Goal: Task Accomplishment & Management: Complete application form

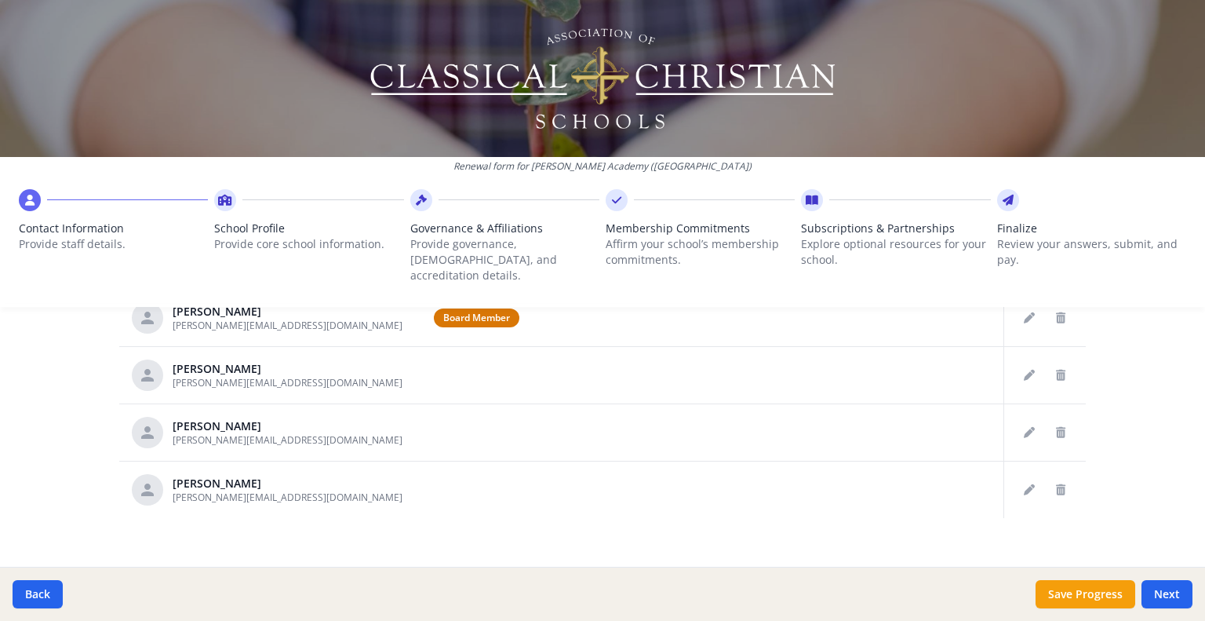
scroll to position [729, 0]
click at [1168, 601] on button "Next" at bounding box center [1167, 594] width 51 height 28
type input "[PHONE_NUMBER]"
type input "7"
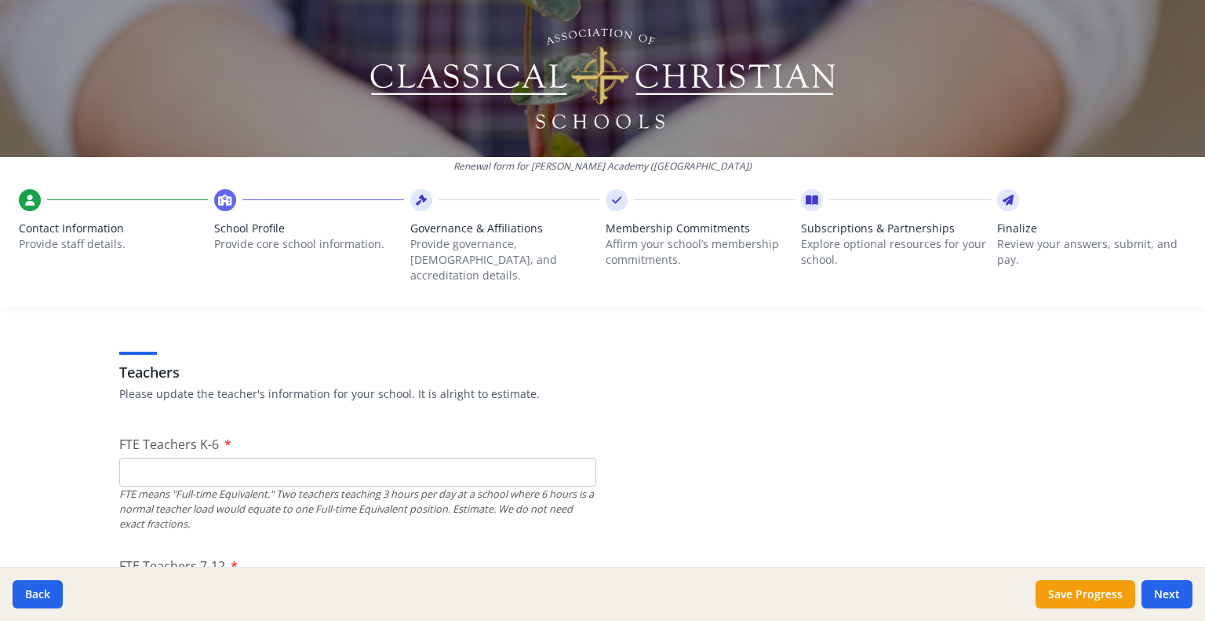
scroll to position [881, 0]
click at [313, 458] on input "FTE Teachers K-6" at bounding box center [357, 472] width 477 height 29
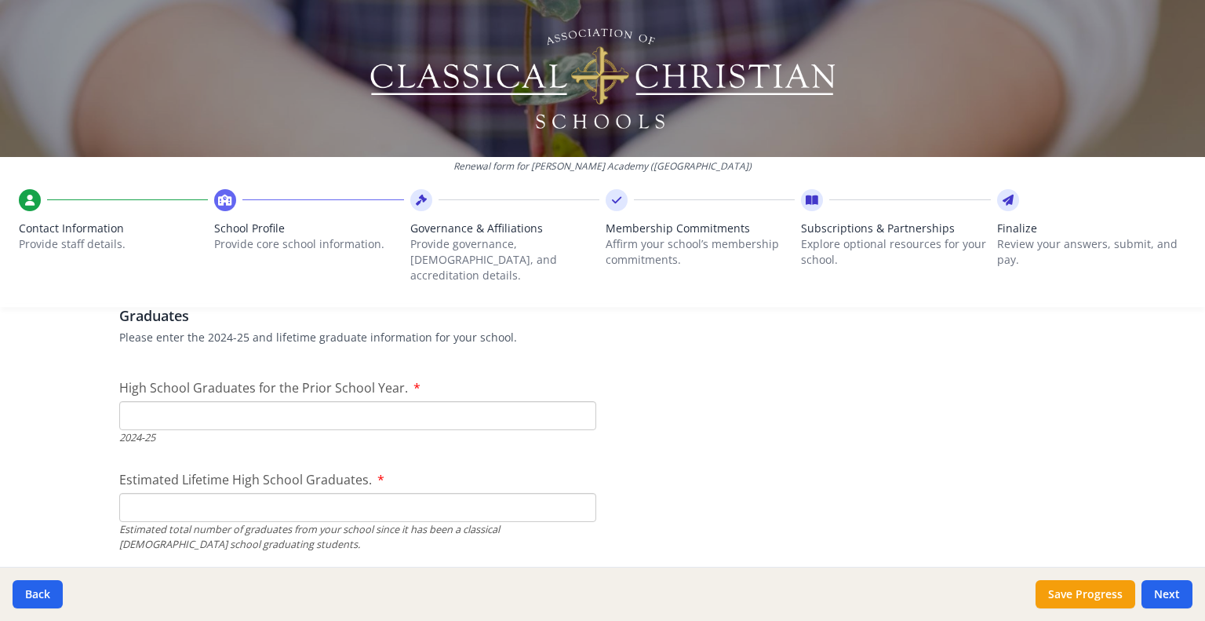
scroll to position [2238, 0]
type input "2.5"
click at [262, 398] on input "High School Graduates for the Prior School Year." at bounding box center [357, 412] width 477 height 29
type input "0"
click at [286, 490] on input "Estimated Lifetime High School Graduates." at bounding box center [357, 504] width 477 height 29
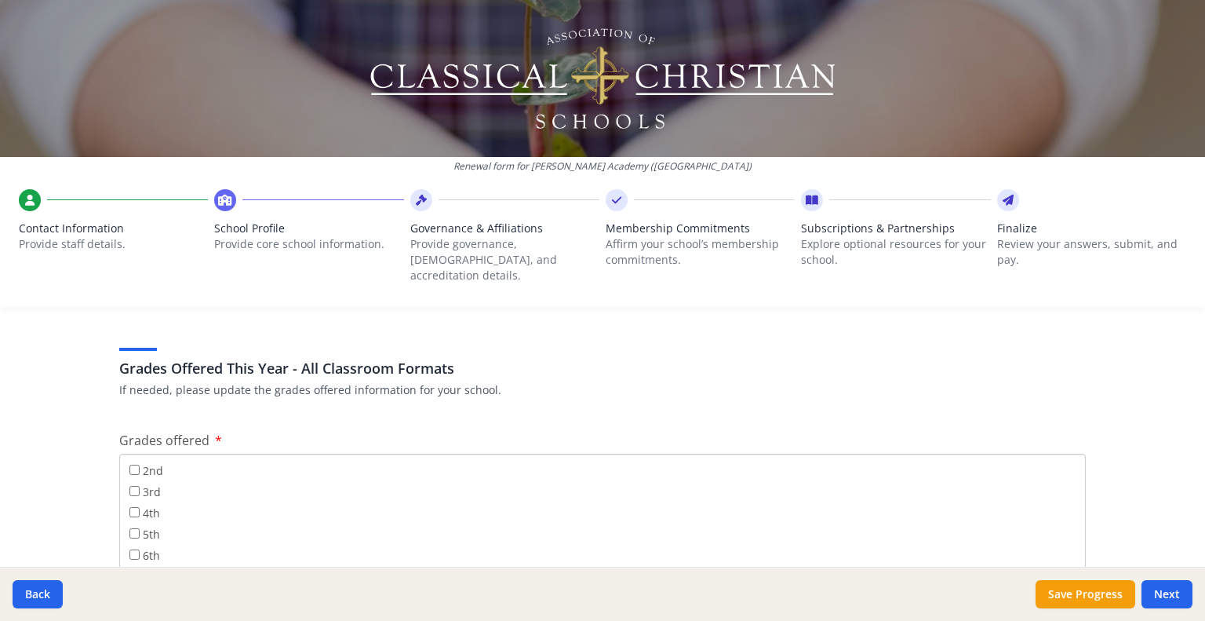
scroll to position [67, 0]
type input "0"
click at [132, 459] on input "2nd" at bounding box center [134, 464] width 10 height 10
checkbox input "true"
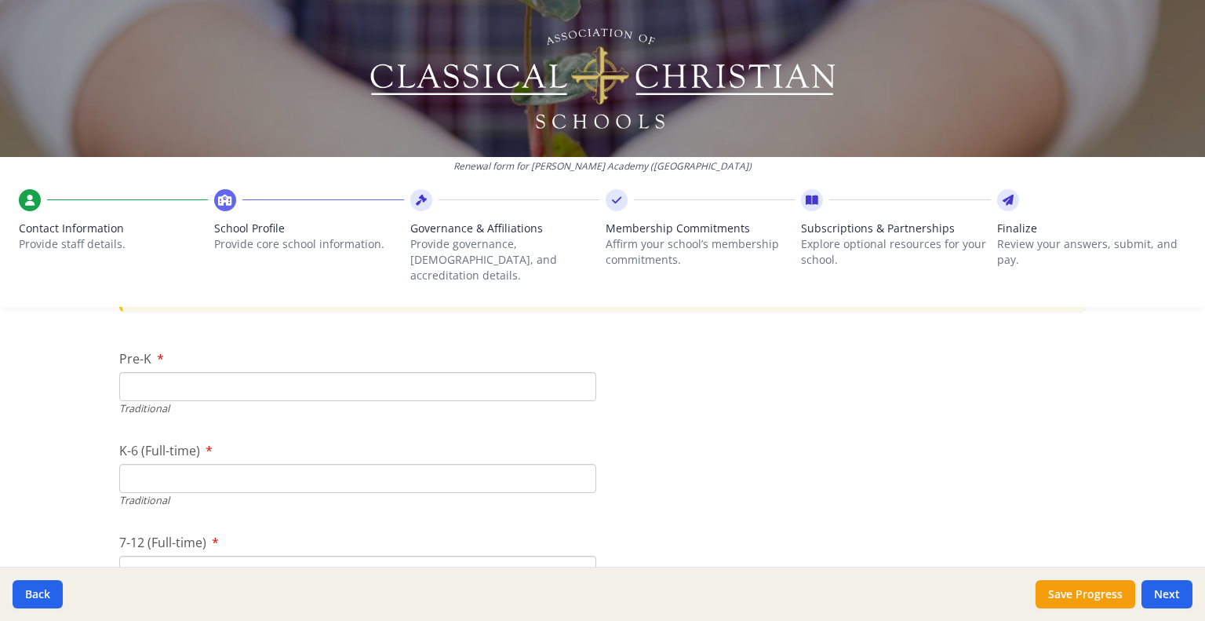
scroll to position [3337, 0]
click at [489, 380] on input "Pre-K" at bounding box center [357, 390] width 477 height 29
type input "0"
click at [432, 468] on input "K-6 (Full-time)" at bounding box center [357, 482] width 477 height 29
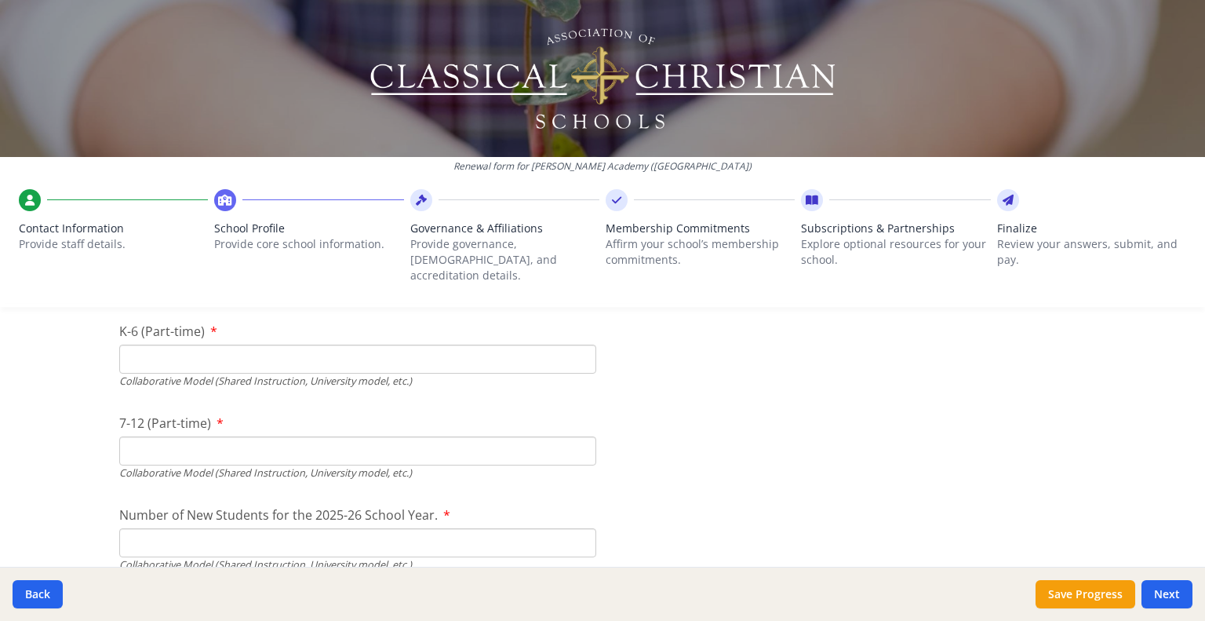
scroll to position [3826, 0]
type input "17"
click at [261, 346] on input "K-6 (Part-time)" at bounding box center [357, 360] width 477 height 29
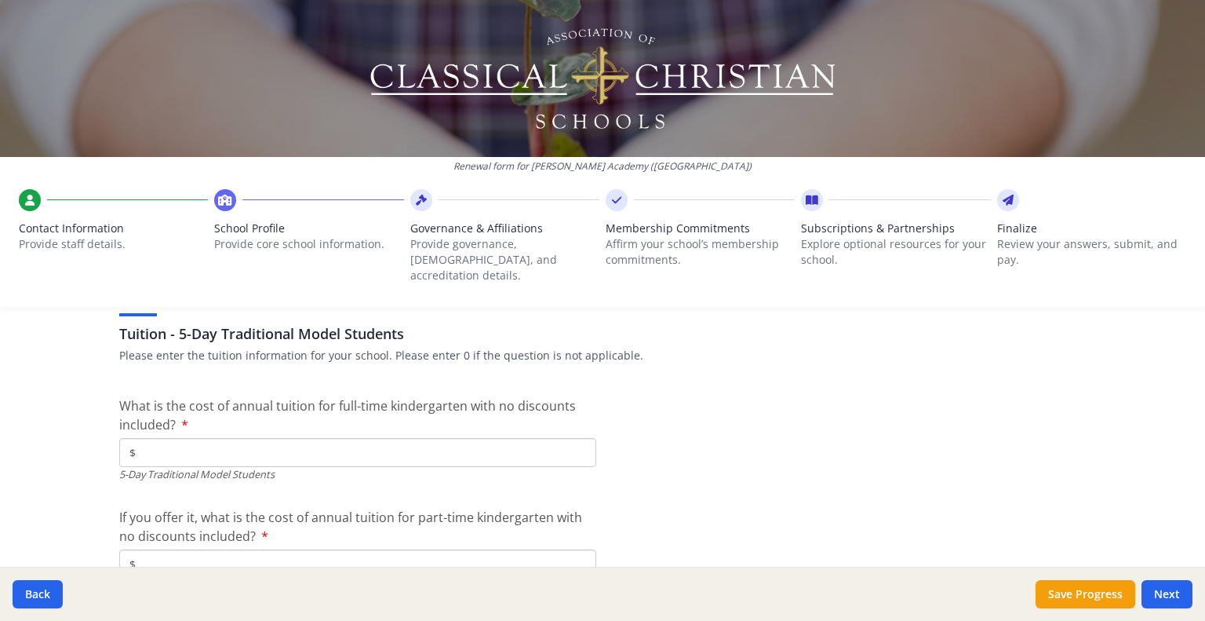
scroll to position [4143, 0]
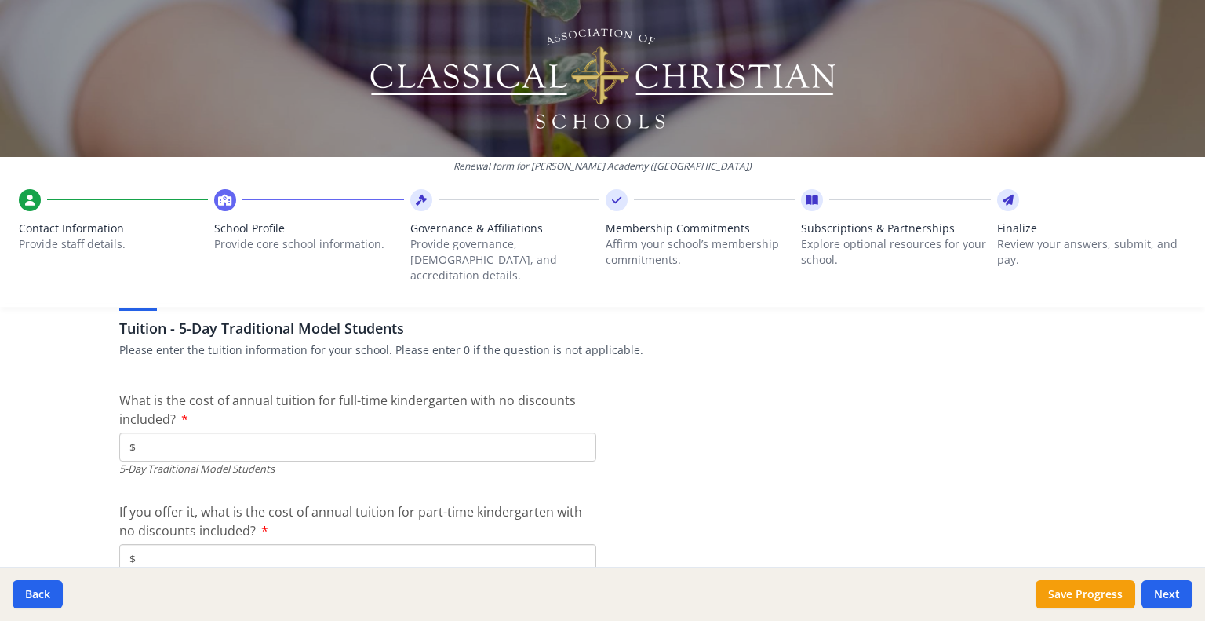
type input "2"
click at [543, 432] on input "$" at bounding box center [357, 446] width 477 height 29
type input "$3 771"
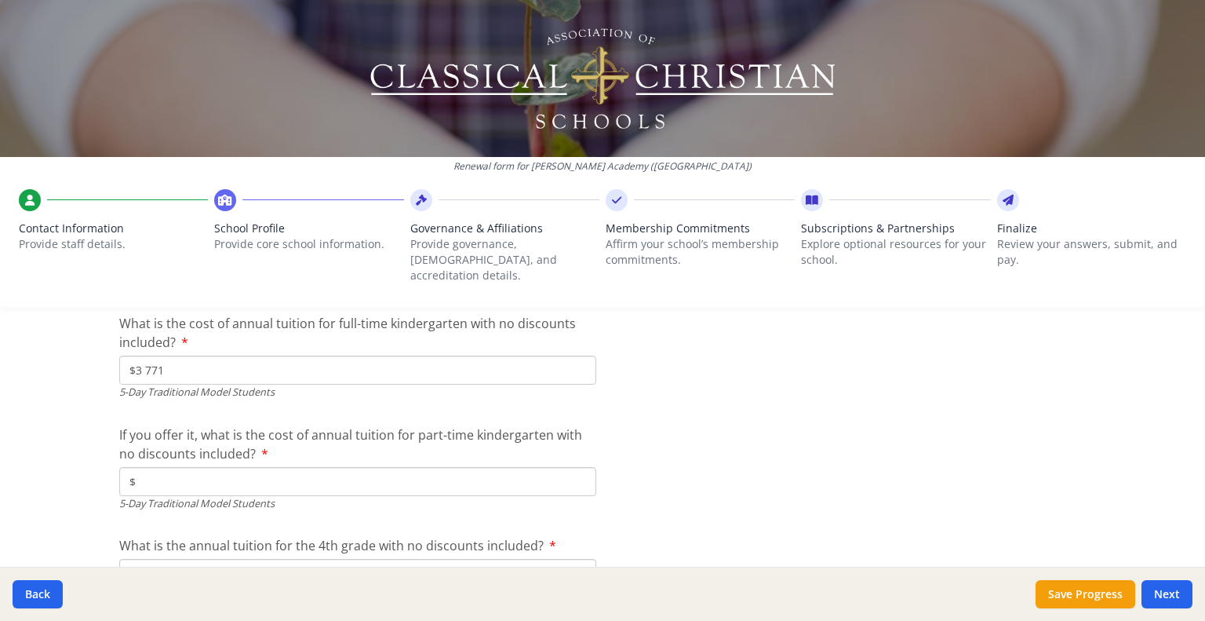
scroll to position [4219, 0]
click at [266, 468] on input "$" at bounding box center [357, 482] width 477 height 29
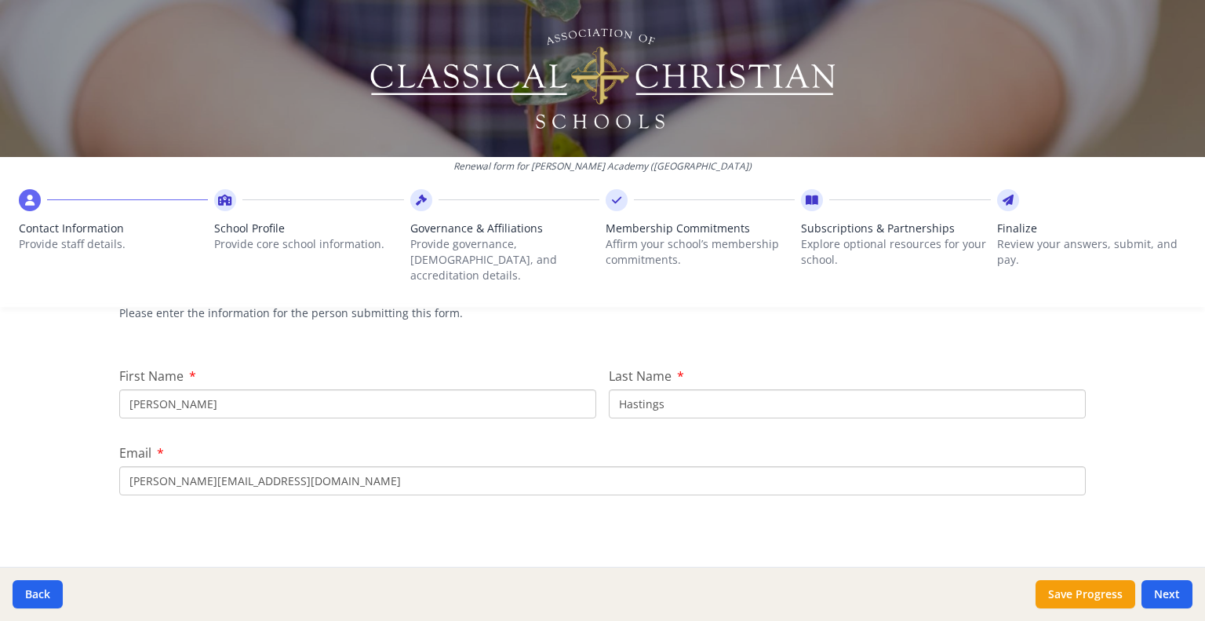
scroll to position [730, 0]
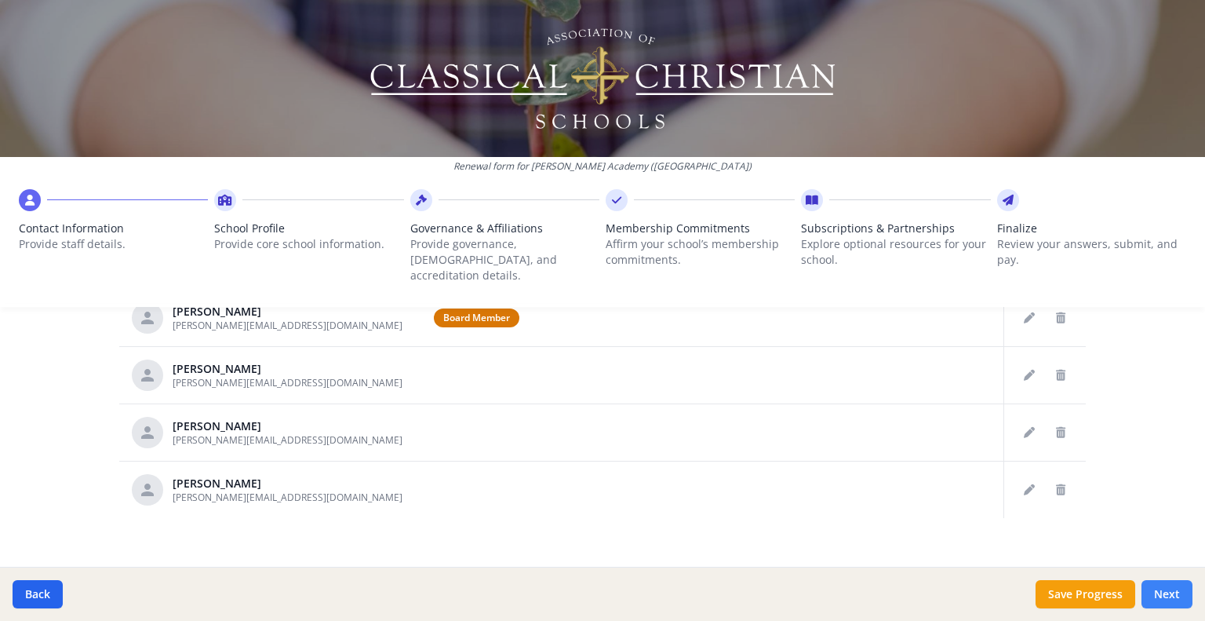
click at [1159, 589] on button "Next" at bounding box center [1167, 594] width 51 height 28
type input "[PHONE_NUMBER]"
type input "7"
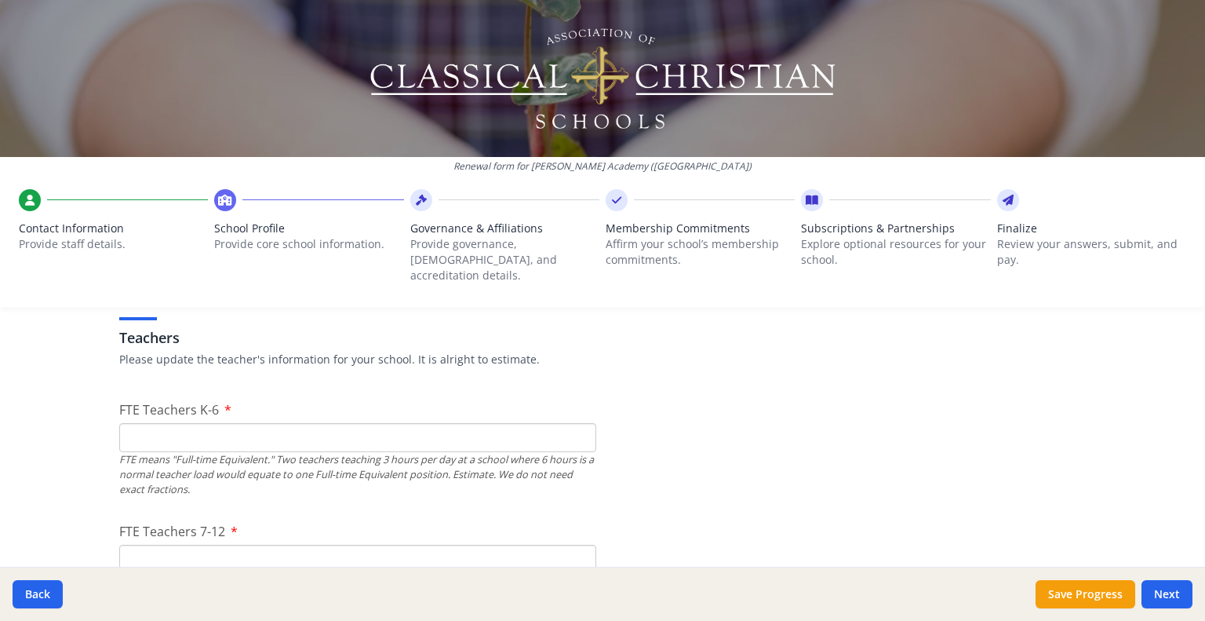
scroll to position [917, 0]
click at [527, 422] on input "FTE Teachers K-6" at bounding box center [357, 436] width 477 height 29
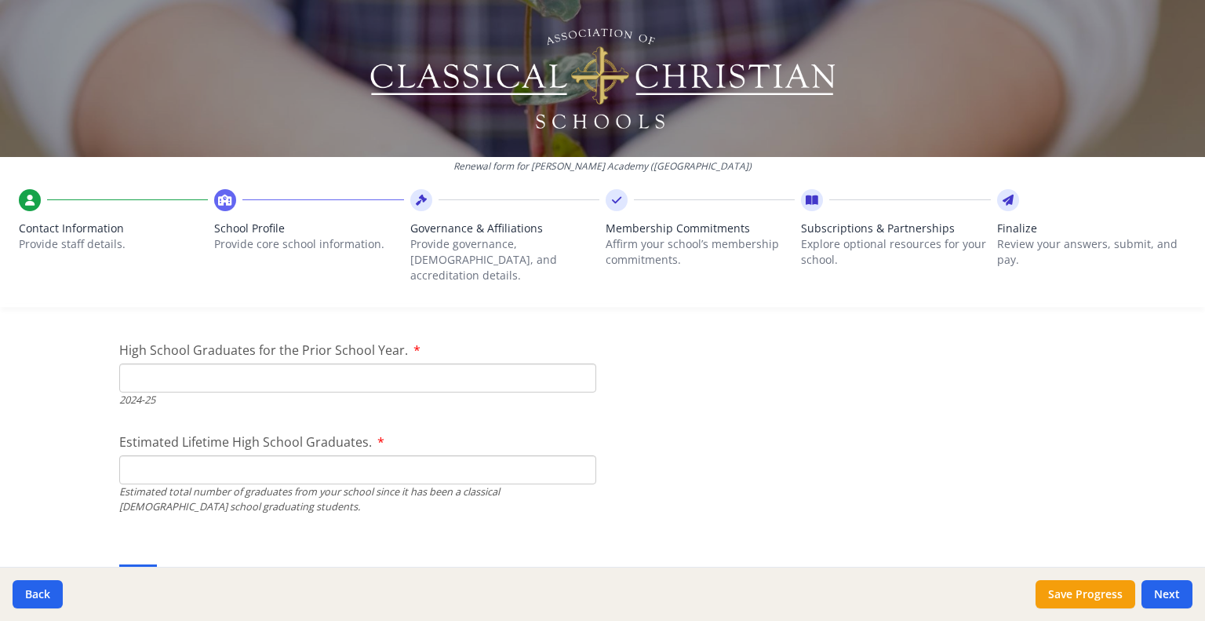
scroll to position [2270, 0]
type input "2.5"
click at [301, 366] on input "High School Graduates for the Prior School Year." at bounding box center [357, 380] width 477 height 29
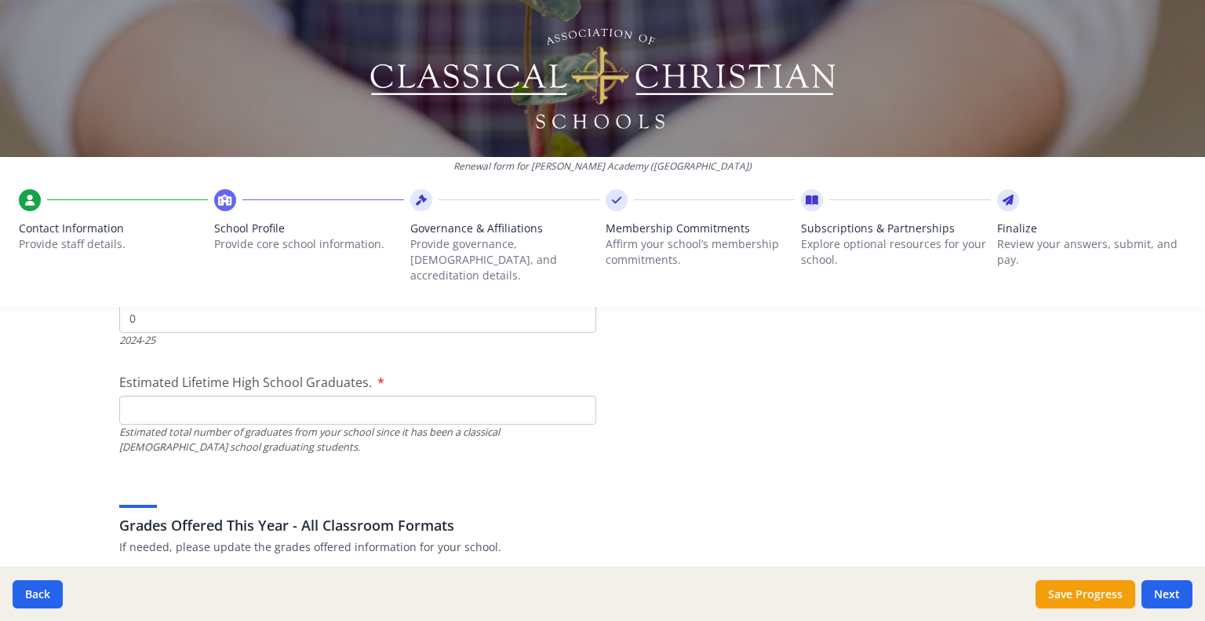
scroll to position [2341, 0]
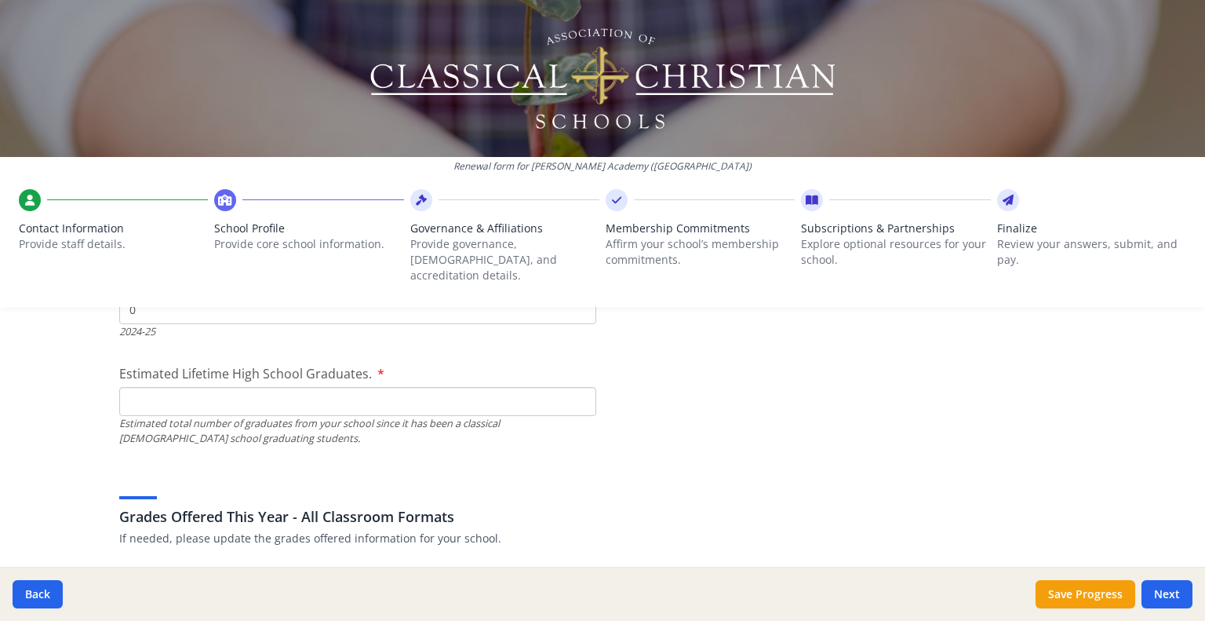
type input "0"
click at [317, 387] on input "Estimated Lifetime High School Graduates." at bounding box center [357, 401] width 477 height 29
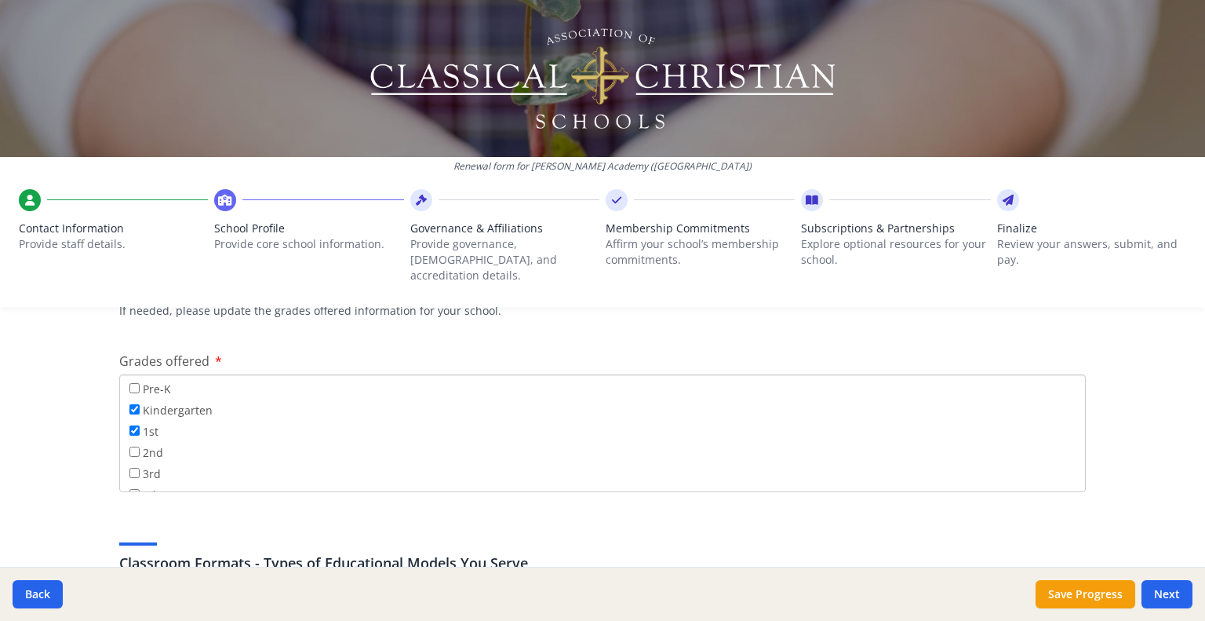
scroll to position [2583, 0]
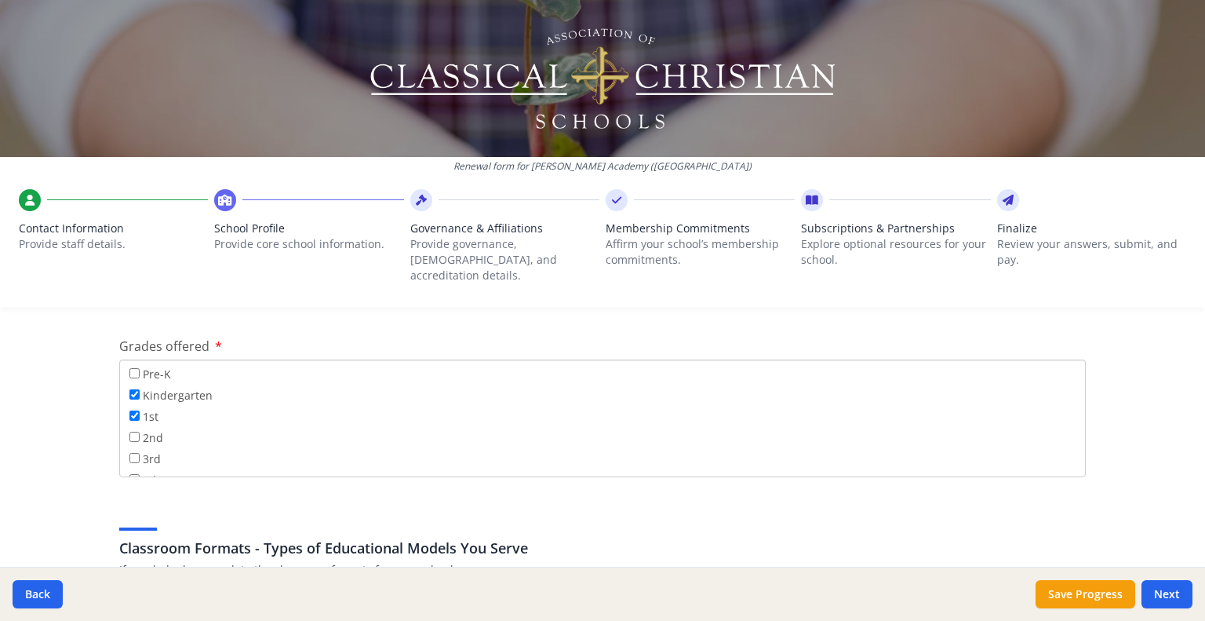
type input "0"
click at [133, 432] on input "2nd" at bounding box center [134, 437] width 10 height 10
checkbox input "true"
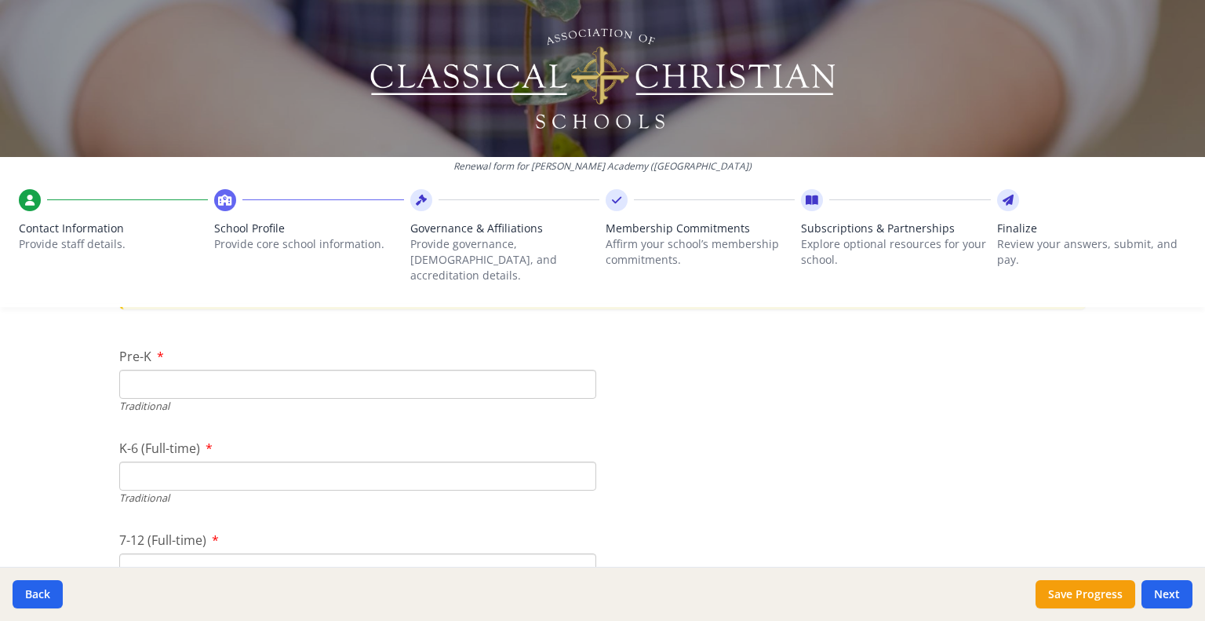
scroll to position [3346, 0]
click at [196, 366] on input "Pre-K" at bounding box center [357, 380] width 477 height 29
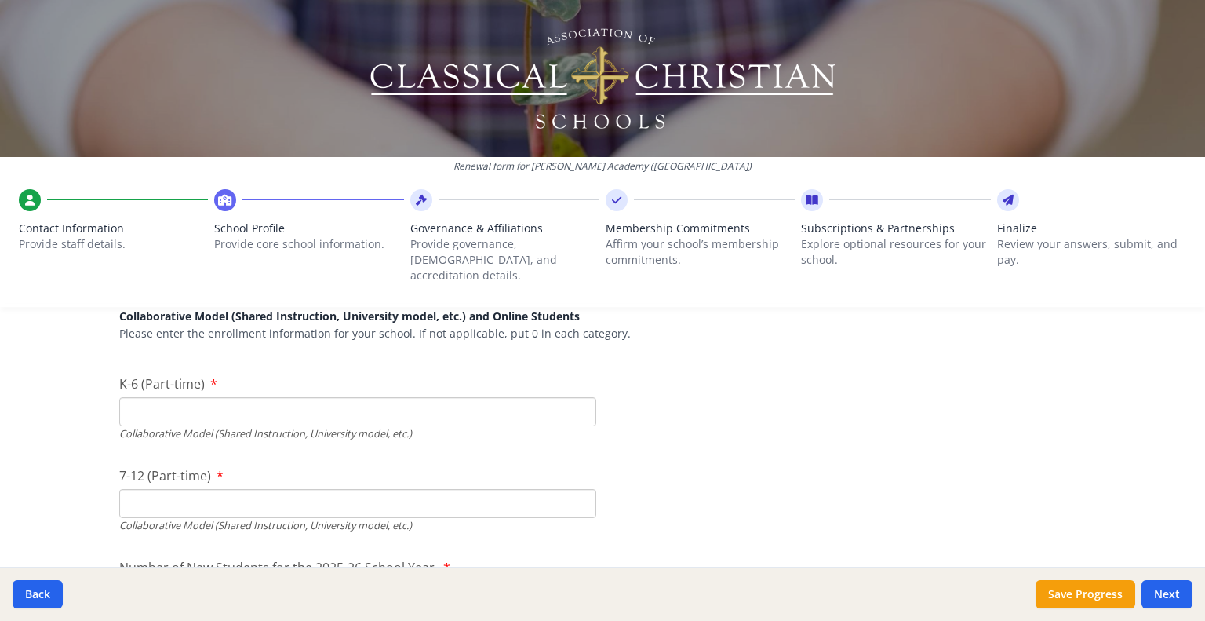
scroll to position [3778, 0]
type input "17"
click at [220, 395] on input "K-6 (Part-time)" at bounding box center [357, 409] width 477 height 29
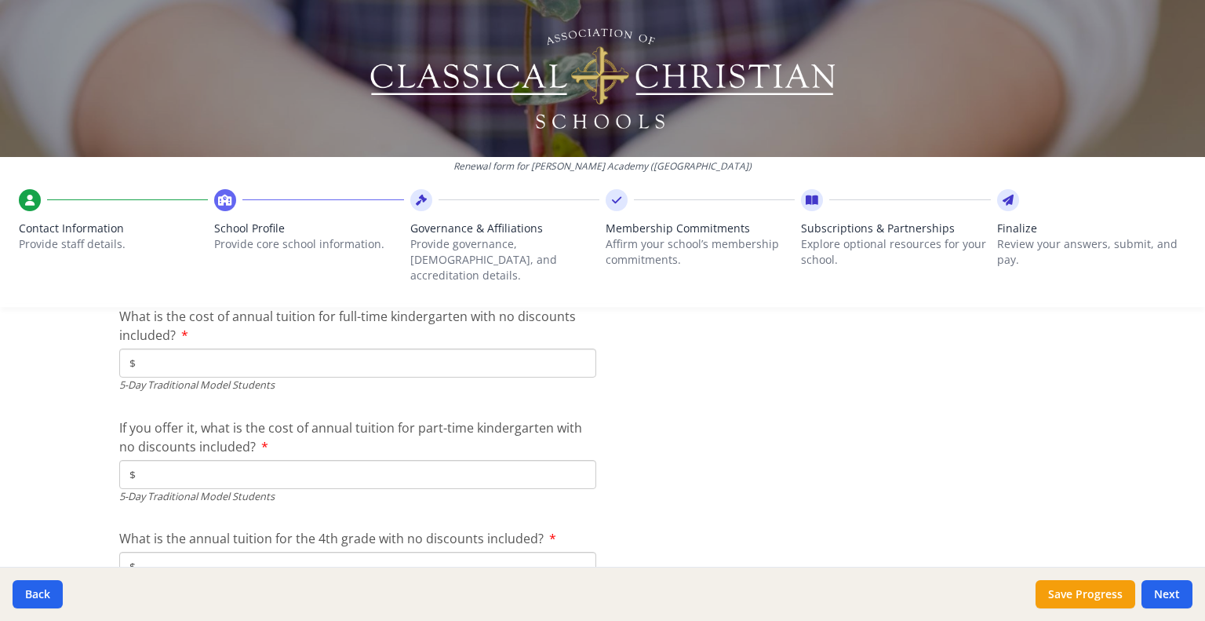
scroll to position [4230, 0]
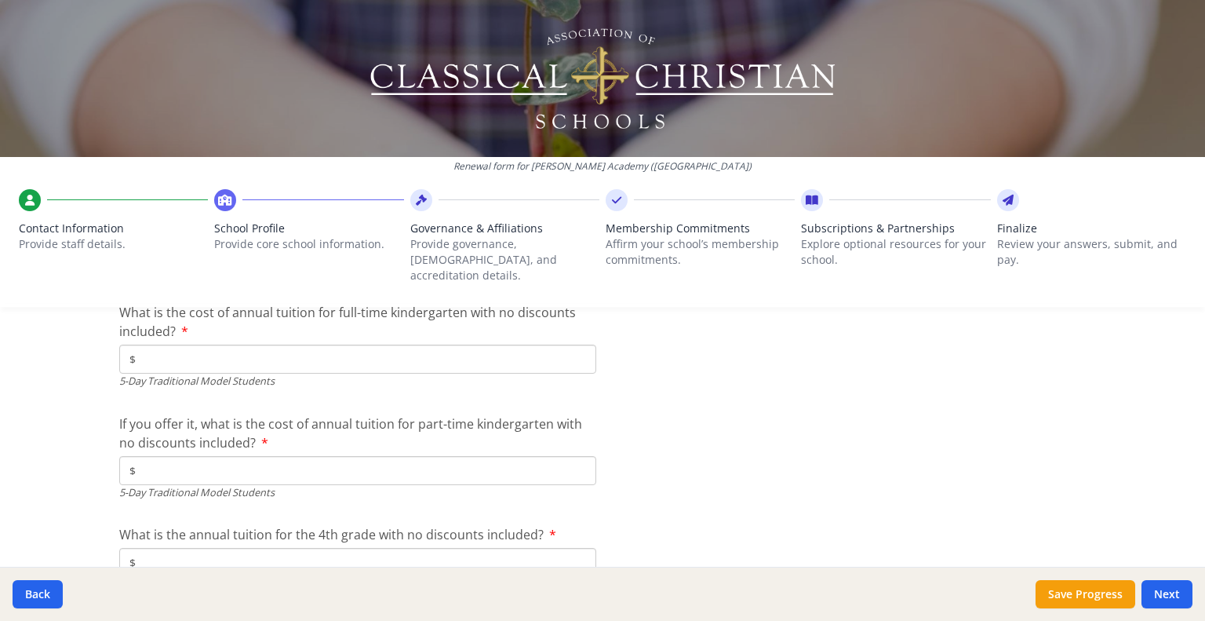
type input "2"
click at [162, 350] on input "$" at bounding box center [357, 358] width 477 height 29
type input "$3 771"
click at [228, 456] on input "$" at bounding box center [357, 470] width 477 height 29
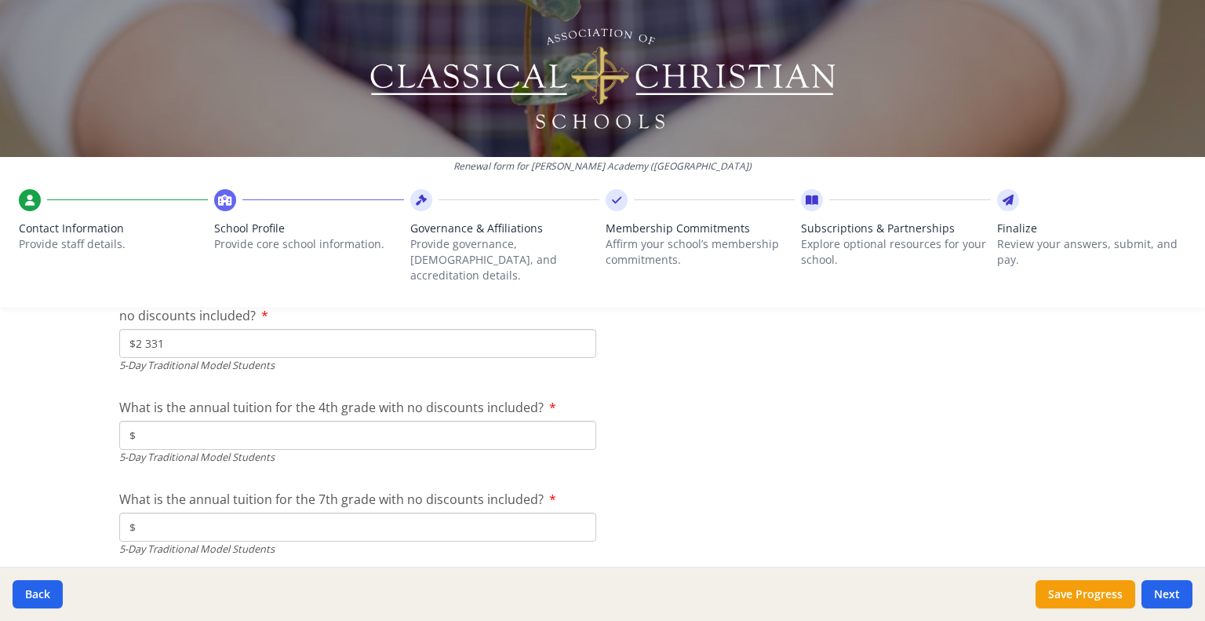
scroll to position [4354, 0]
type input "$2 331"
click at [393, 426] on input "$" at bounding box center [357, 438] width 477 height 29
type input "$-"
click at [336, 500] on div "What is the annual tuition for the 7th grade with no discounts included? $ 5-Da…" at bounding box center [357, 526] width 477 height 67
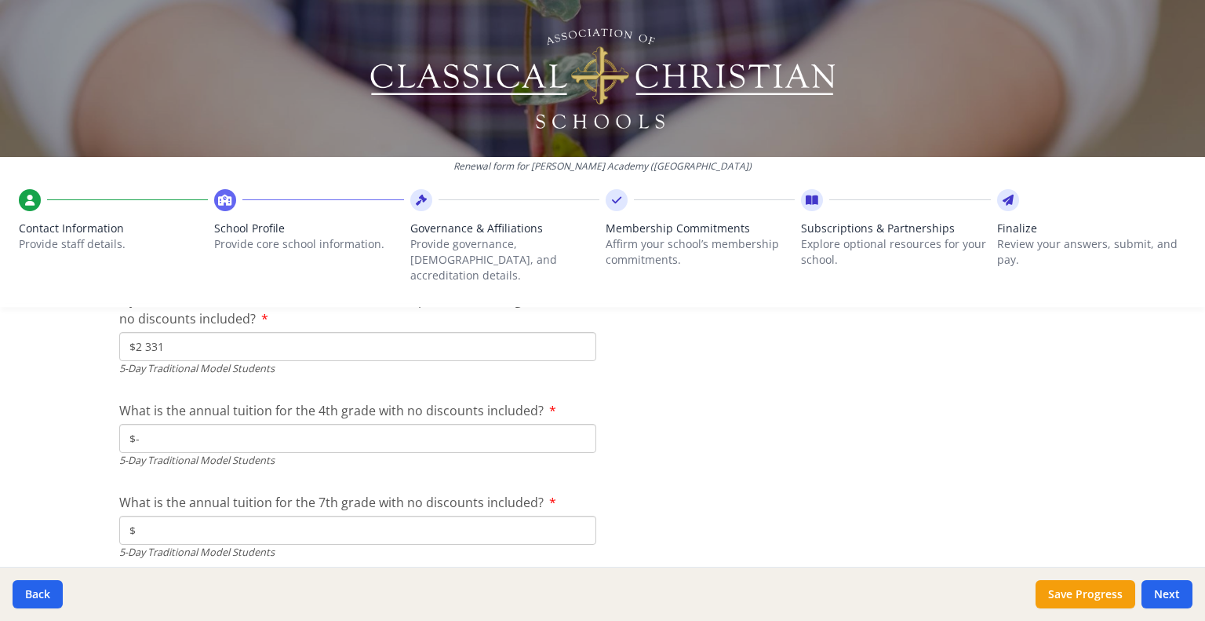
click at [336, 516] on input "$" at bounding box center [357, 530] width 477 height 29
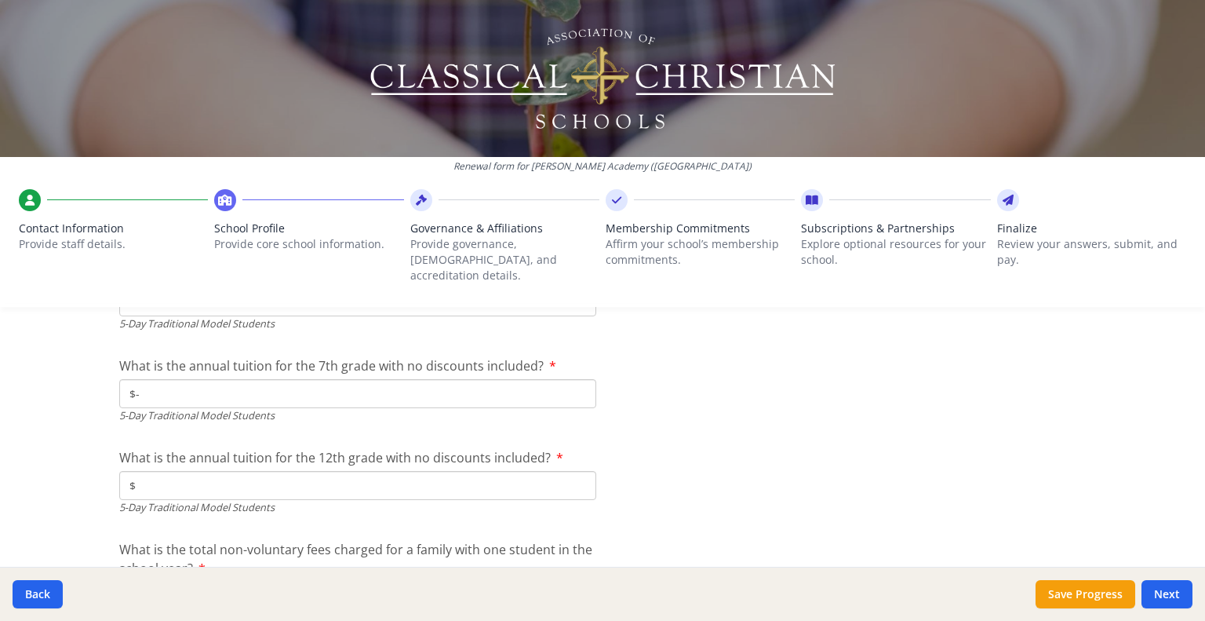
scroll to position [4494, 0]
type input "$-"
click at [406, 468] on input "$" at bounding box center [357, 482] width 477 height 29
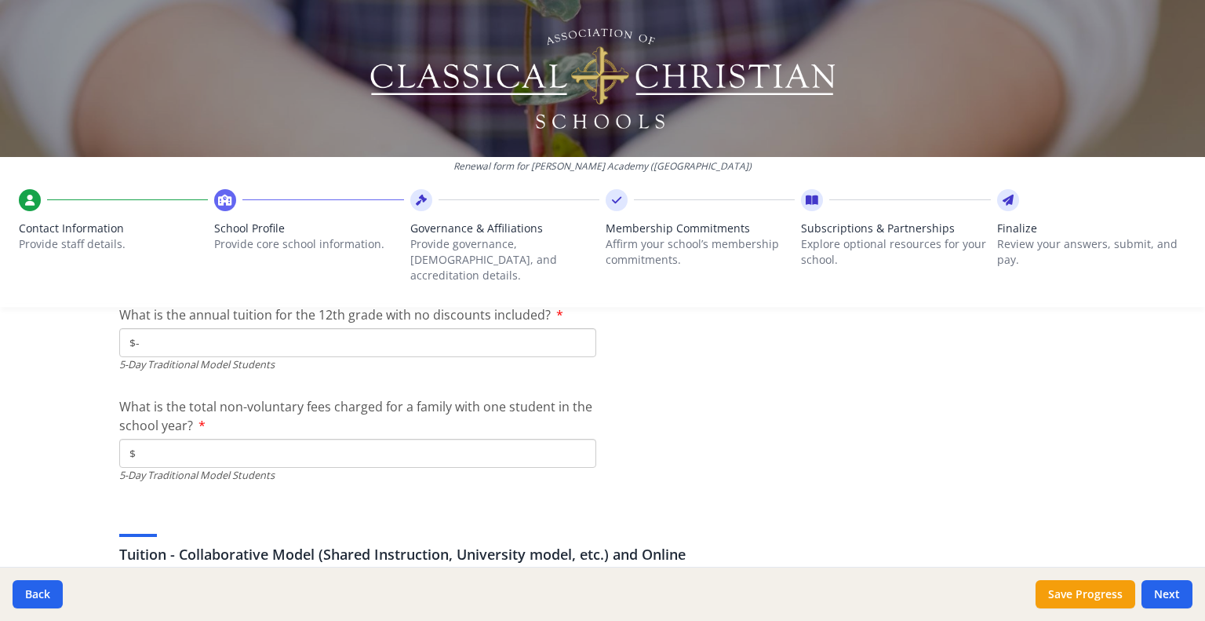
scroll to position [4661, 0]
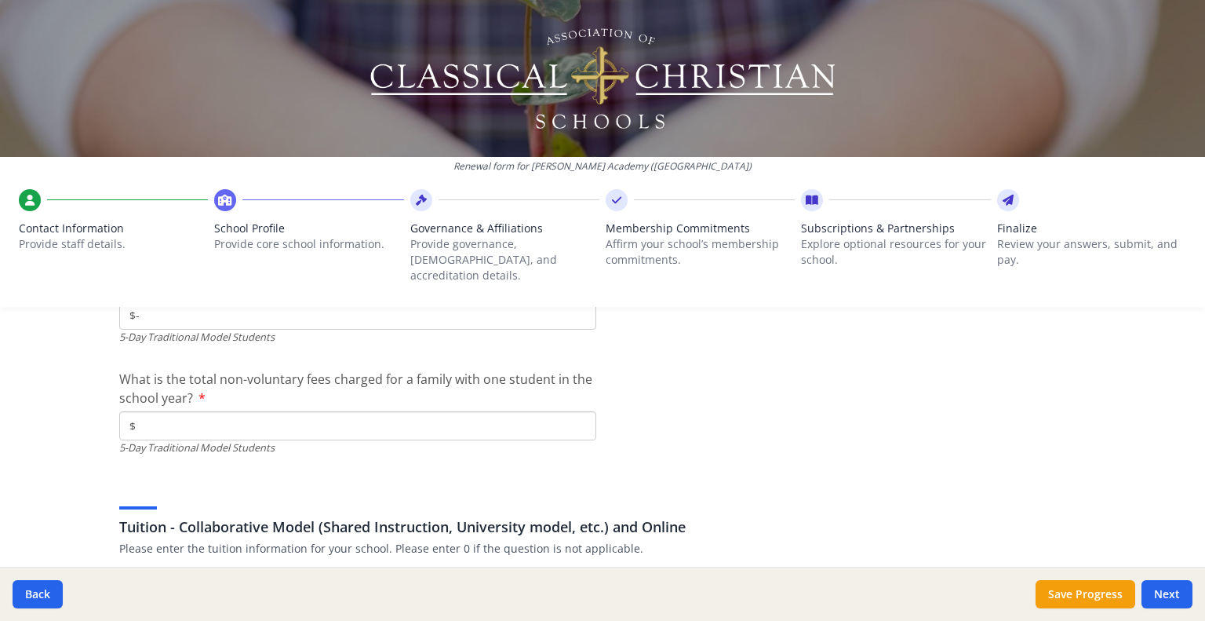
type input "$-"
click at [476, 418] on input "$" at bounding box center [357, 425] width 477 height 29
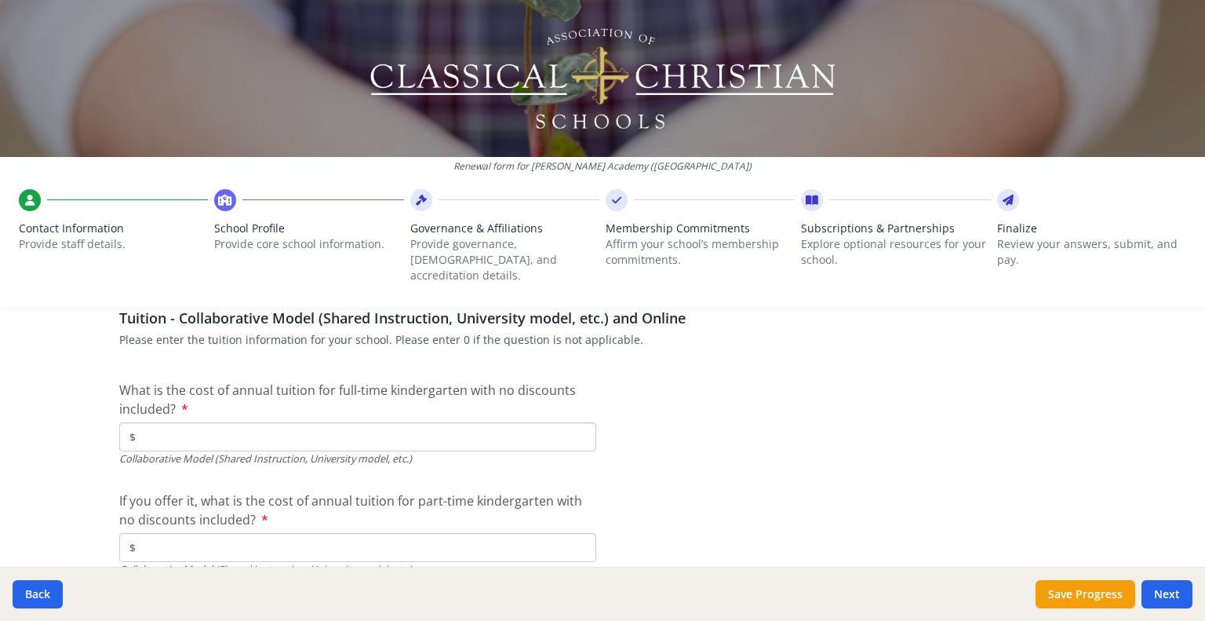
scroll to position [4868, 0]
type input "$0"
click at [417, 424] on input "$" at bounding box center [357, 438] width 477 height 29
drag, startPoint x: 390, startPoint y: 413, endPoint x: 137, endPoint y: 418, distance: 253.5
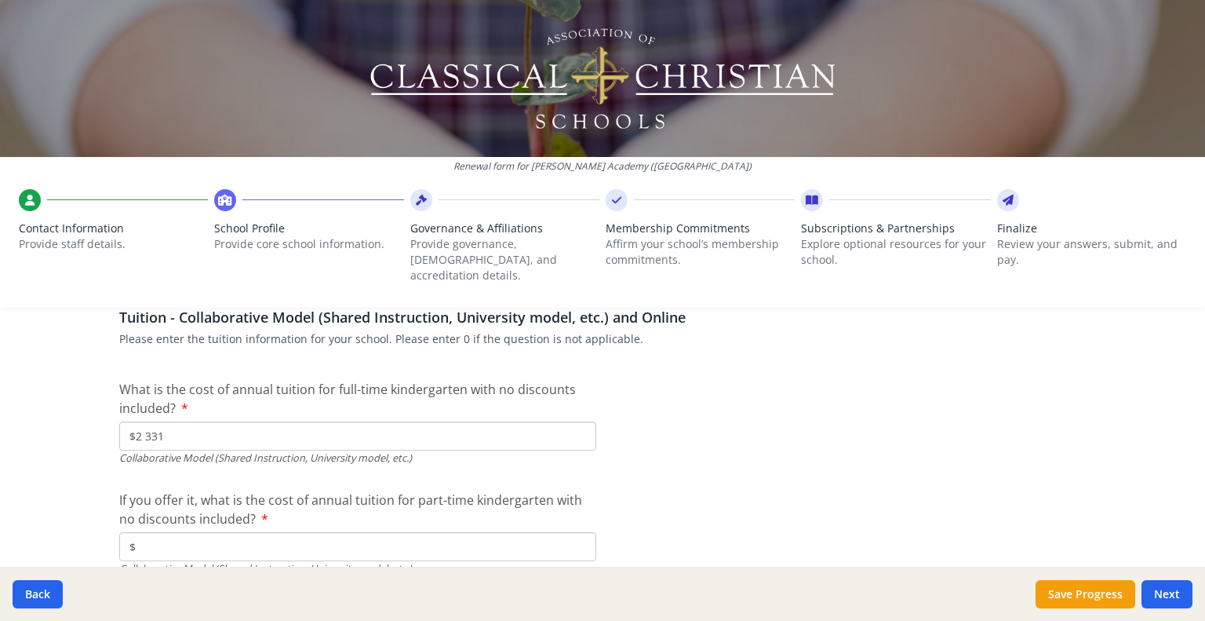
click at [137, 421] on input "$2 331" at bounding box center [357, 435] width 477 height 29
type input "$-"
click at [198, 541] on input "$" at bounding box center [357, 546] width 477 height 29
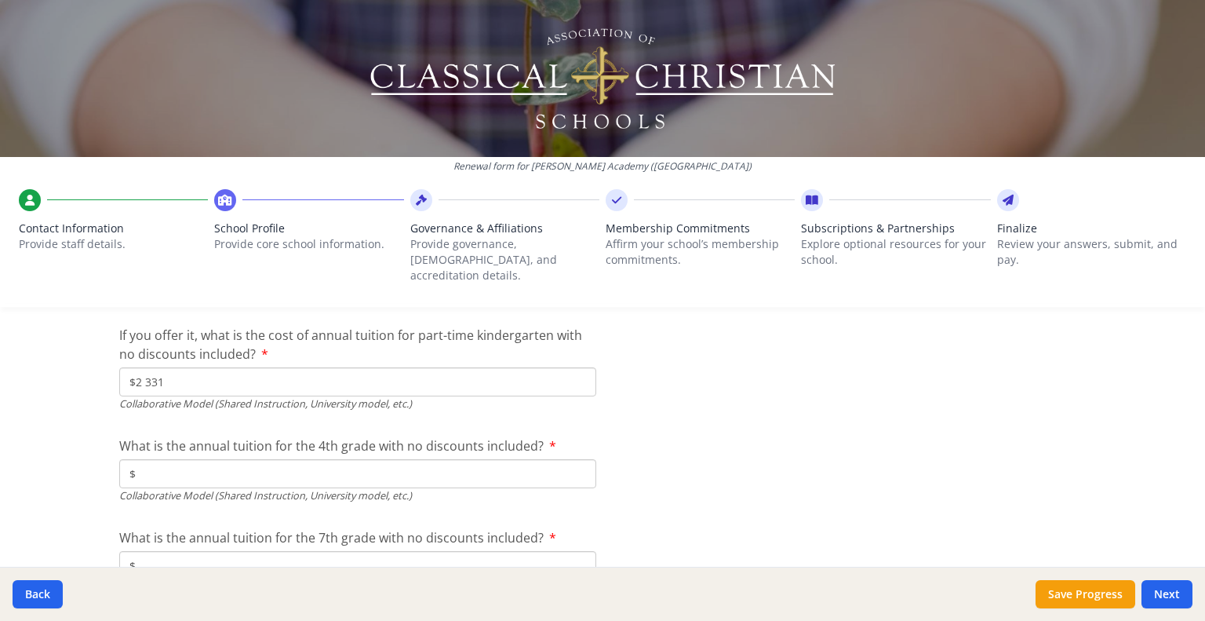
scroll to position [5038, 0]
type input "$2 331"
click at [390, 465] on input "$" at bounding box center [357, 471] width 477 height 29
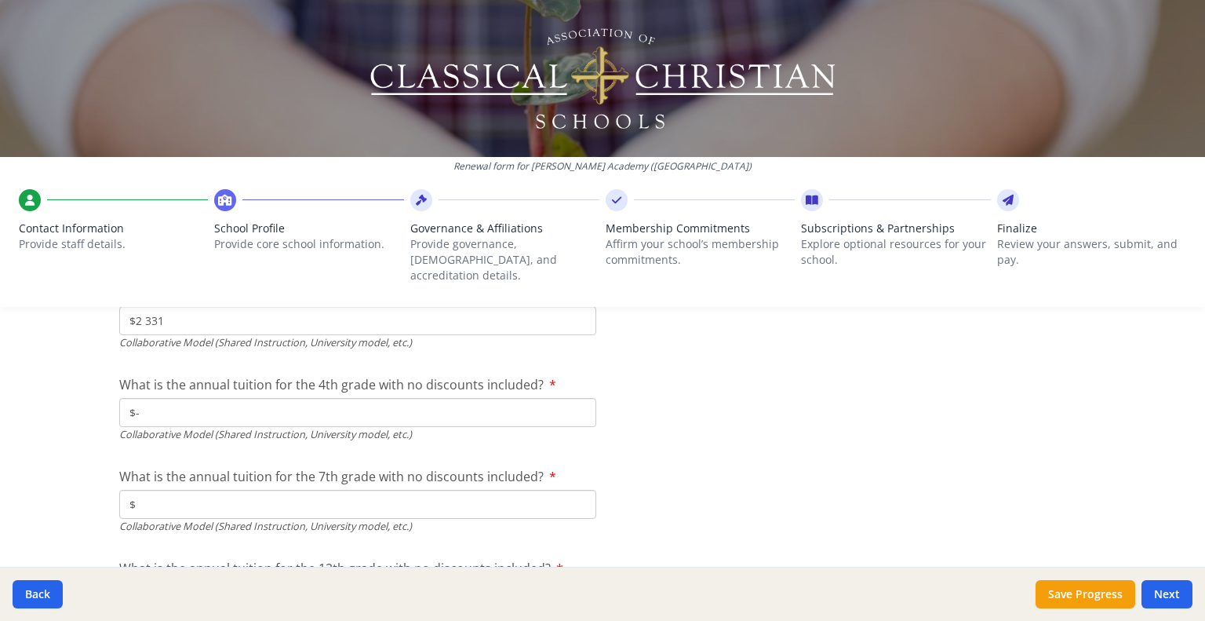
scroll to position [5106, 0]
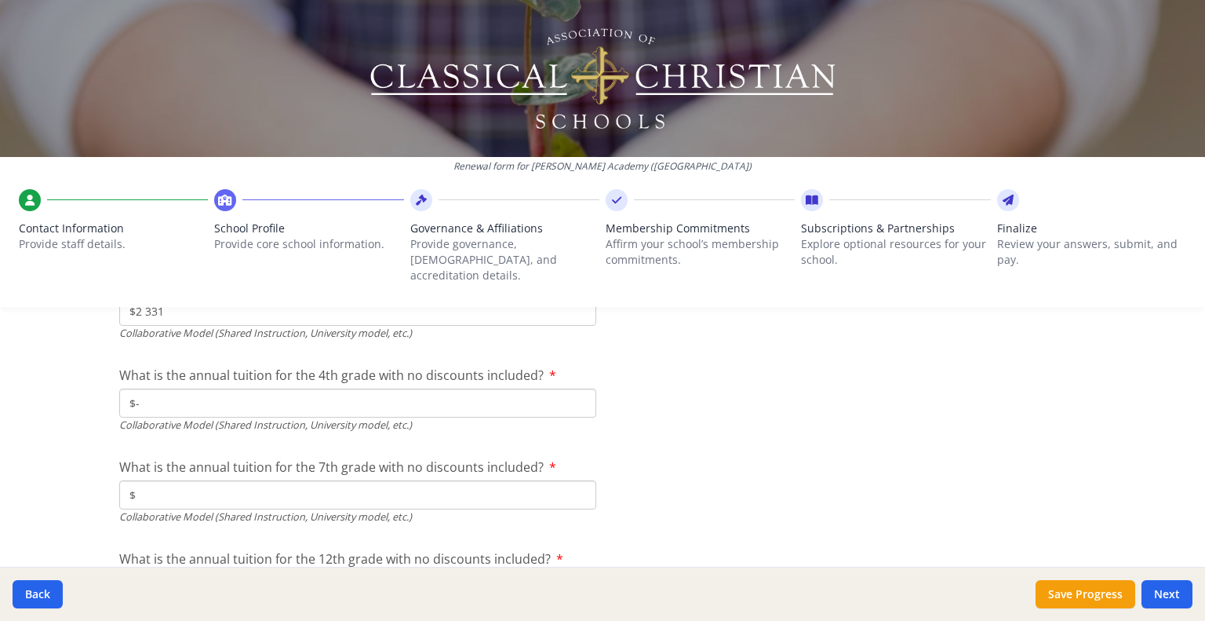
type input "$-"
click at [404, 487] on input "$" at bounding box center [357, 494] width 477 height 29
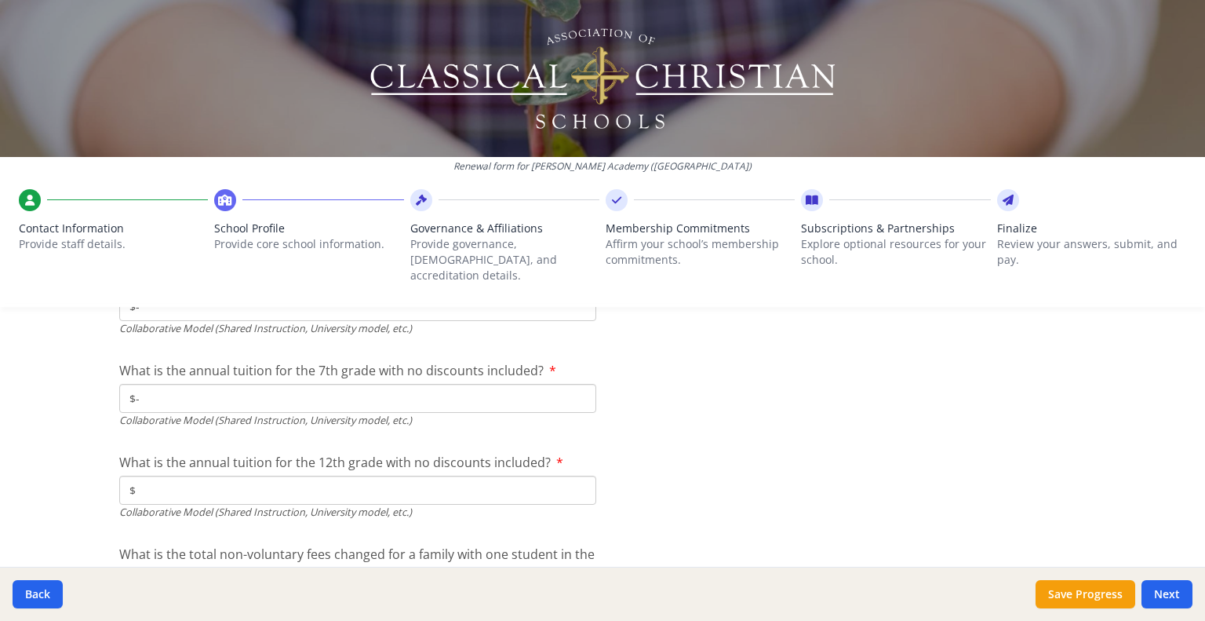
type input "$-"
click at [451, 476] on input "$" at bounding box center [357, 490] width 477 height 29
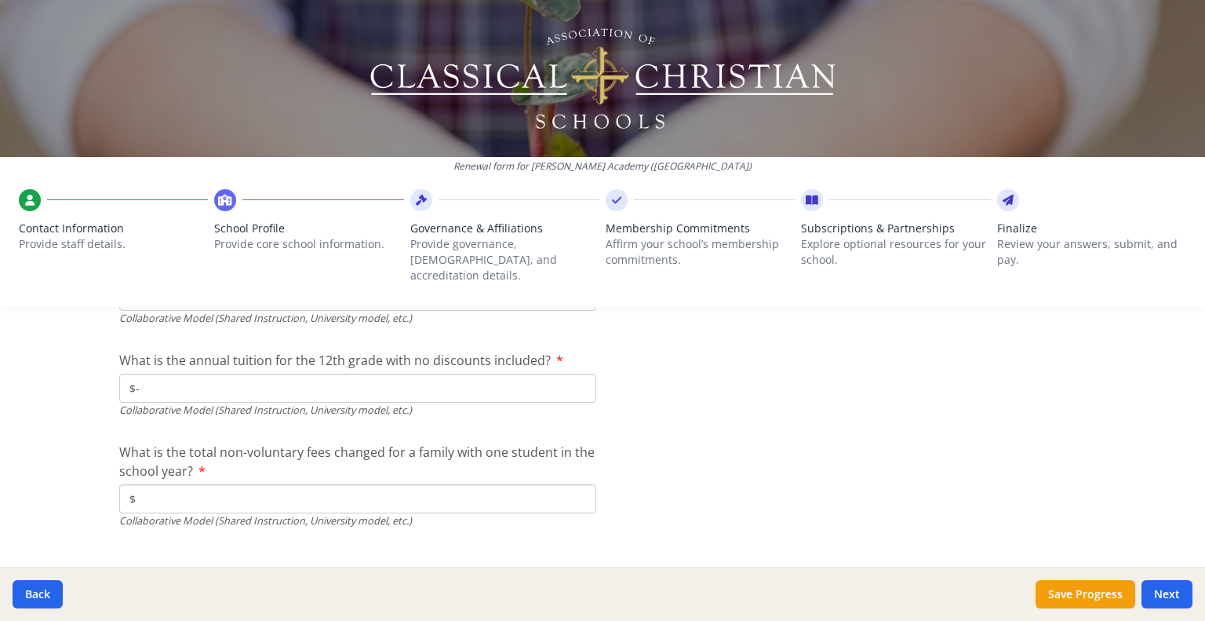
scroll to position [5311, 0]
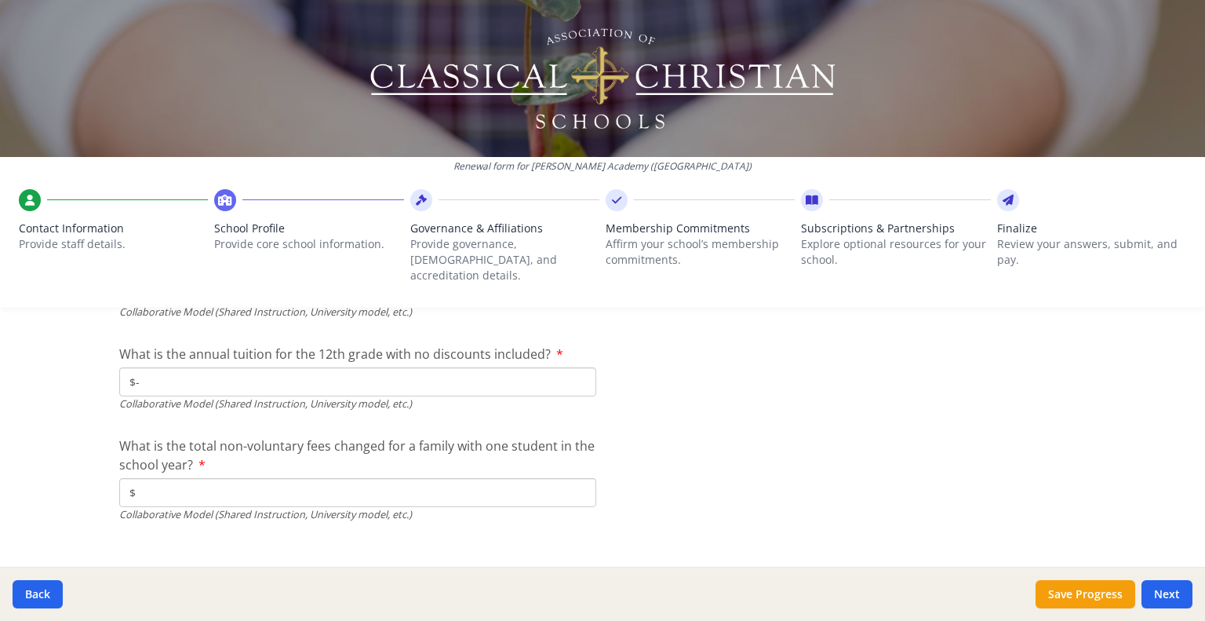
type input "$-"
click at [450, 478] on input "$" at bounding box center [357, 492] width 477 height 29
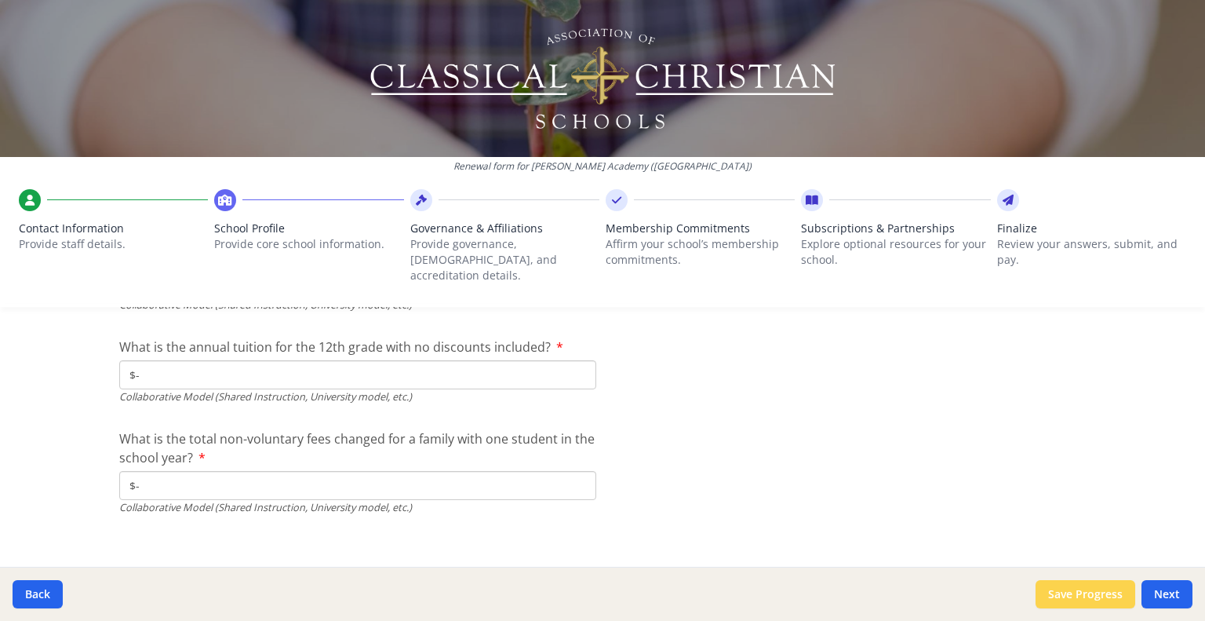
type input "$-"
click at [1084, 590] on button "Save Progress" at bounding box center [1086, 594] width 100 height 28
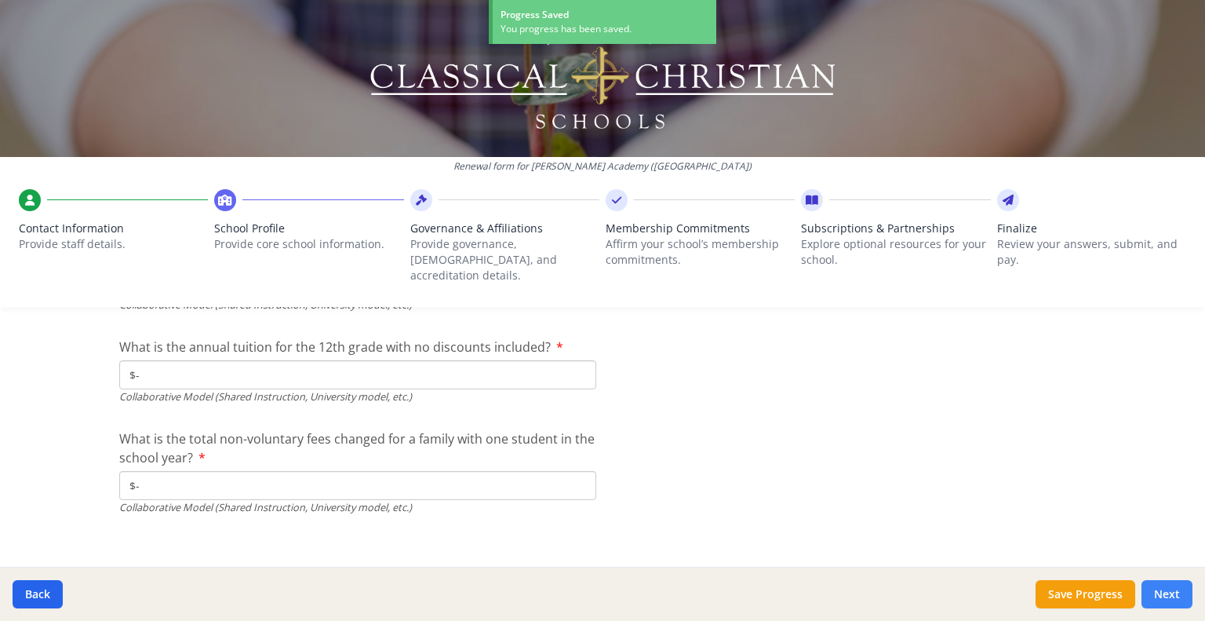
click at [1175, 590] on button "Next" at bounding box center [1167, 594] width 51 height 28
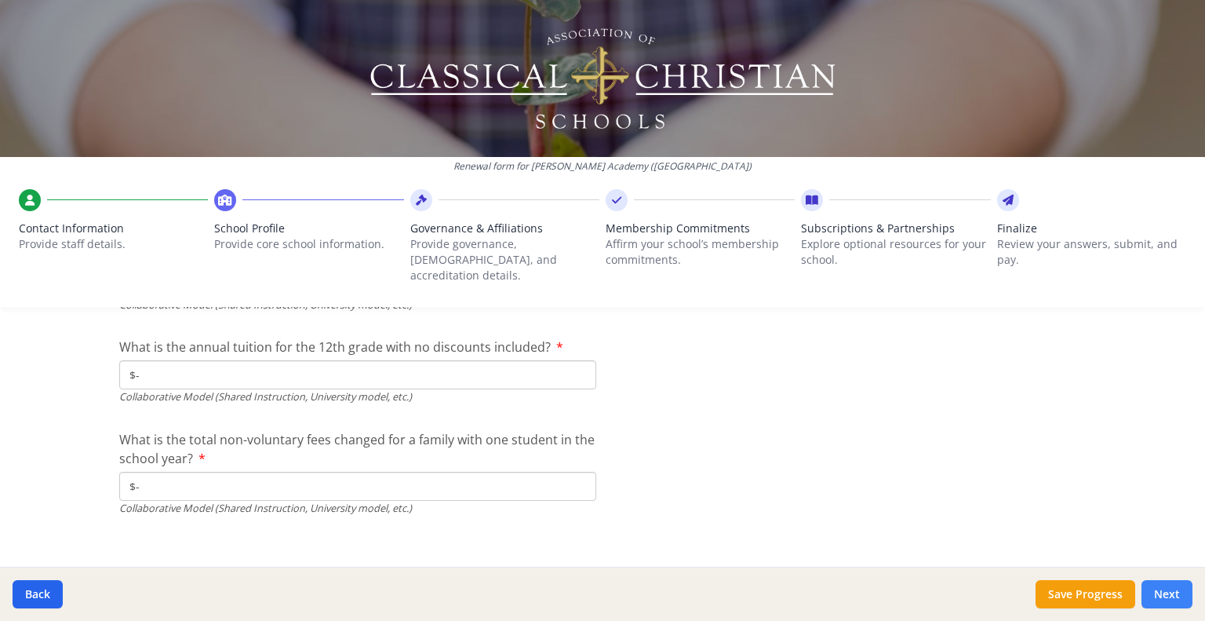
click at [1177, 592] on button "Next" at bounding box center [1167, 594] width 51 height 28
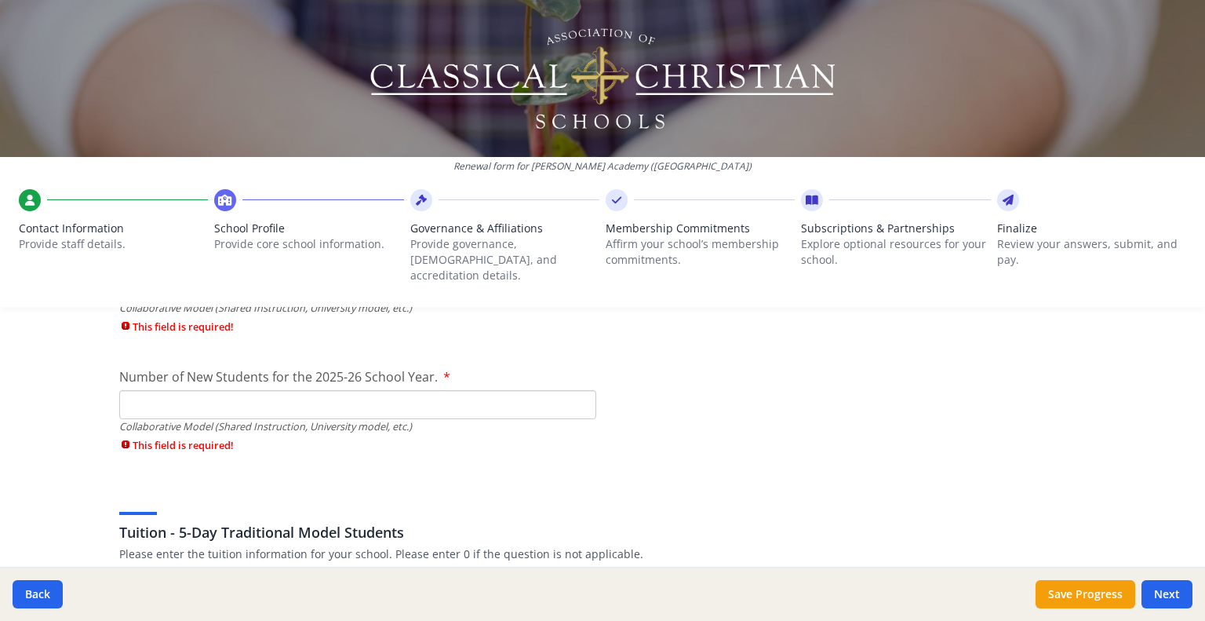
scroll to position [4074, 0]
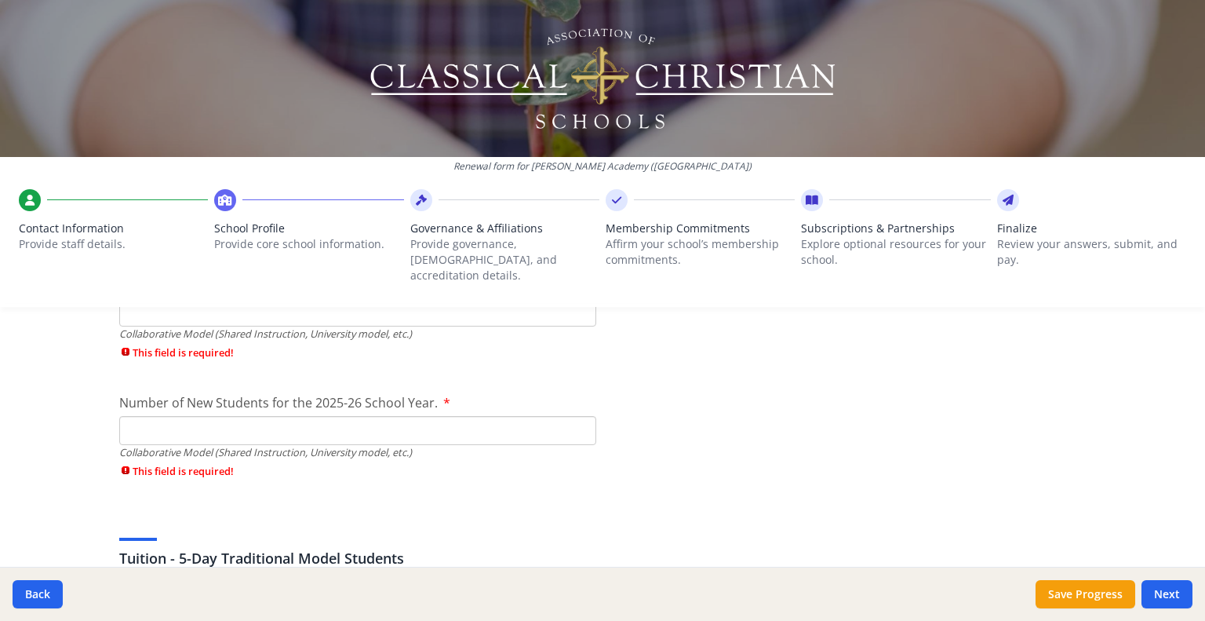
click at [516, 430] on input "Number of New Students for the 2025-26 School Year." at bounding box center [357, 430] width 477 height 29
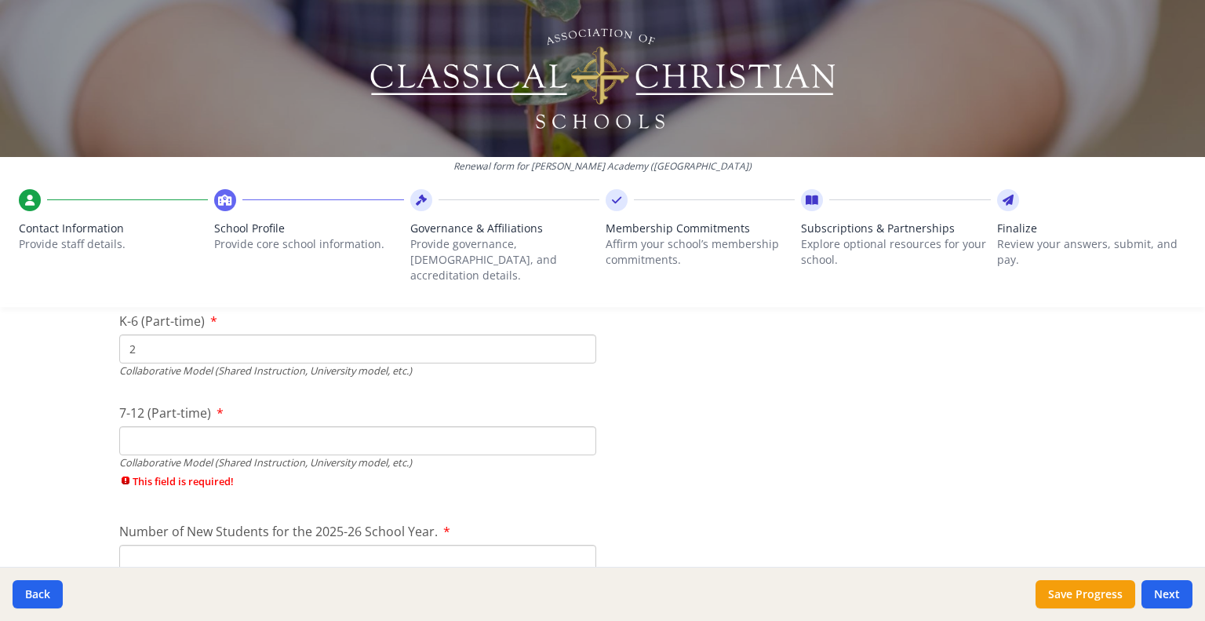
scroll to position [3942, 0]
click at [511, 429] on input "7-12 (Part-time)" at bounding box center [357, 443] width 477 height 29
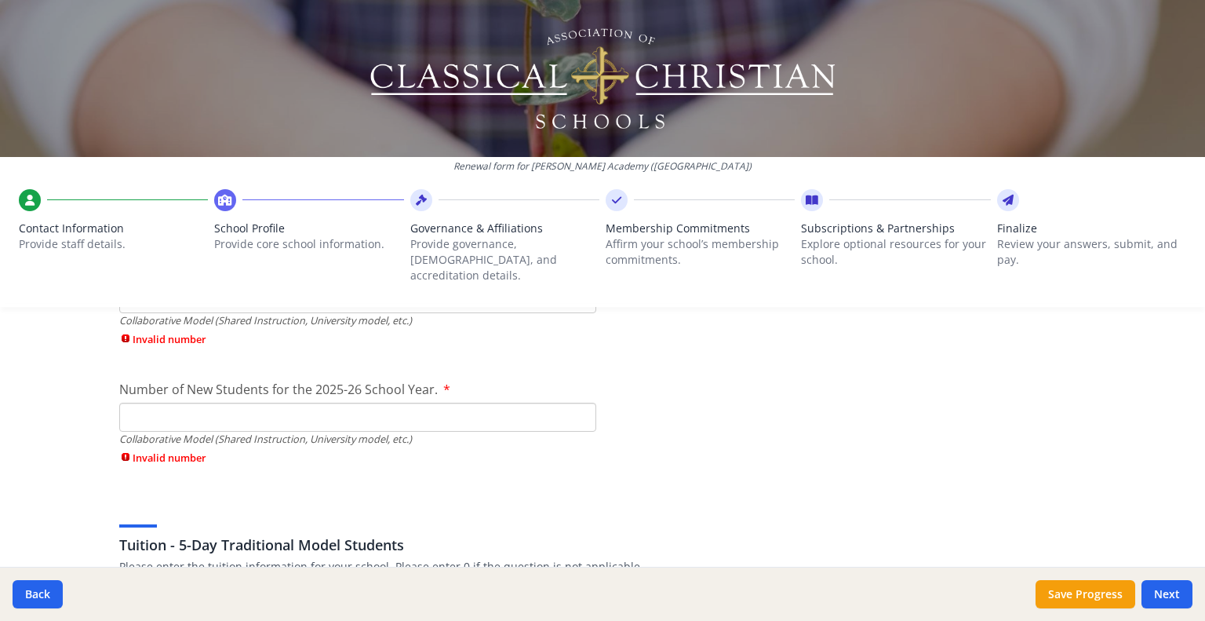
scroll to position [4106, 0]
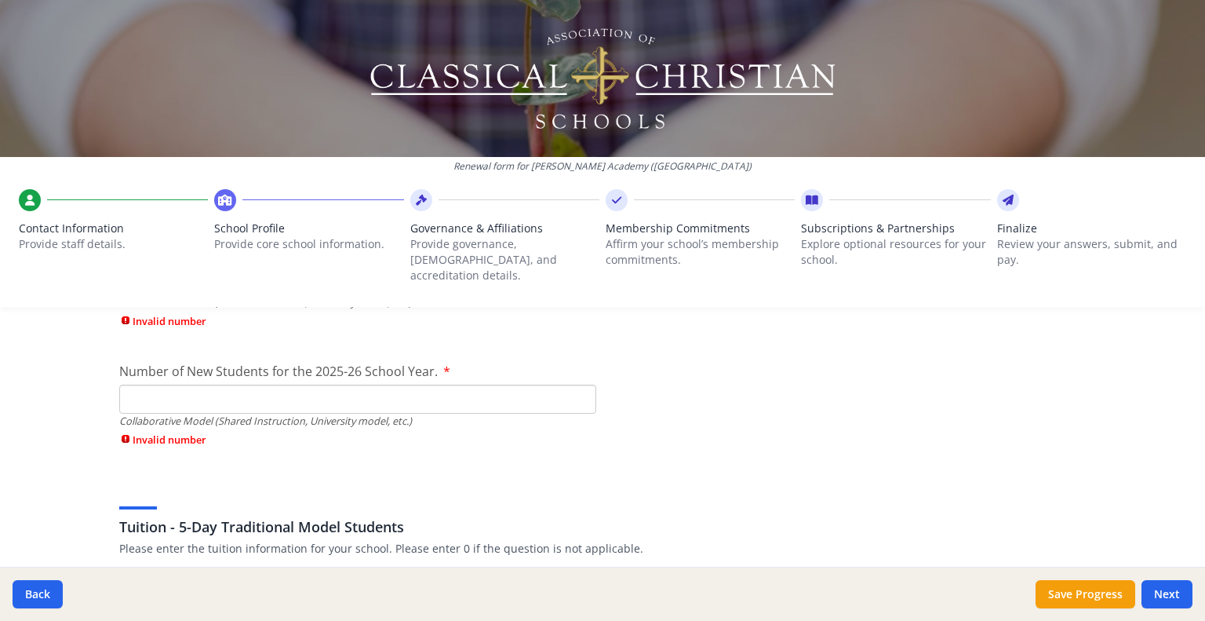
click at [512, 385] on input "Number of New Students for the 2025-26 School Year." at bounding box center [357, 399] width 477 height 29
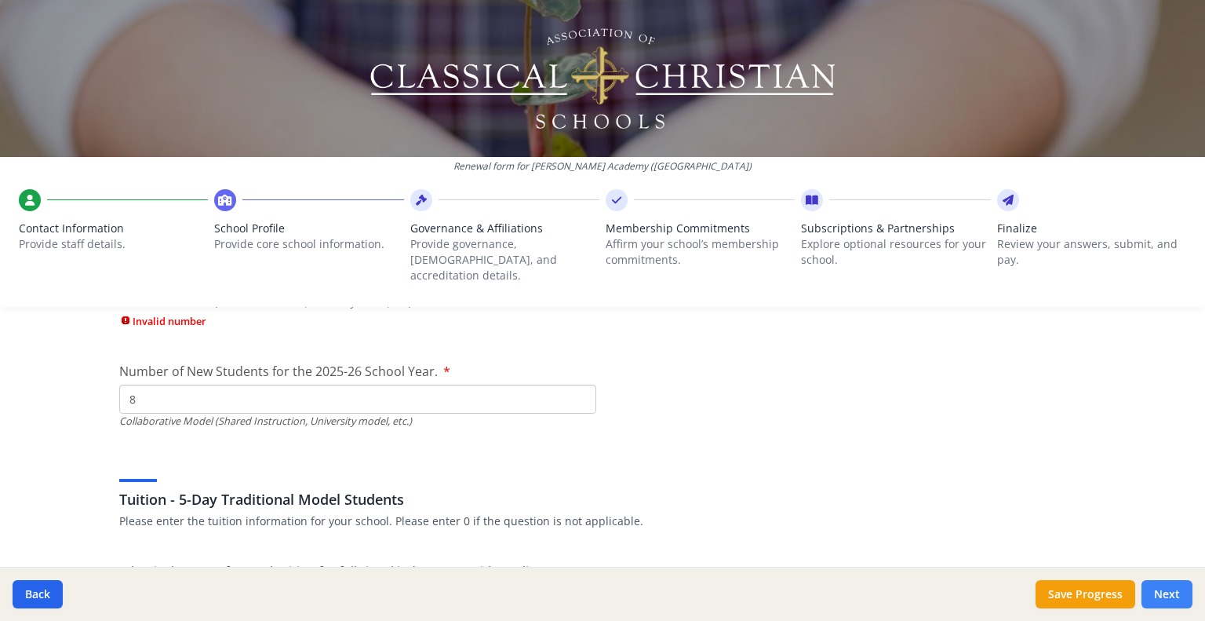
type input "8"
click at [1154, 588] on button "Next" at bounding box center [1167, 594] width 51 height 28
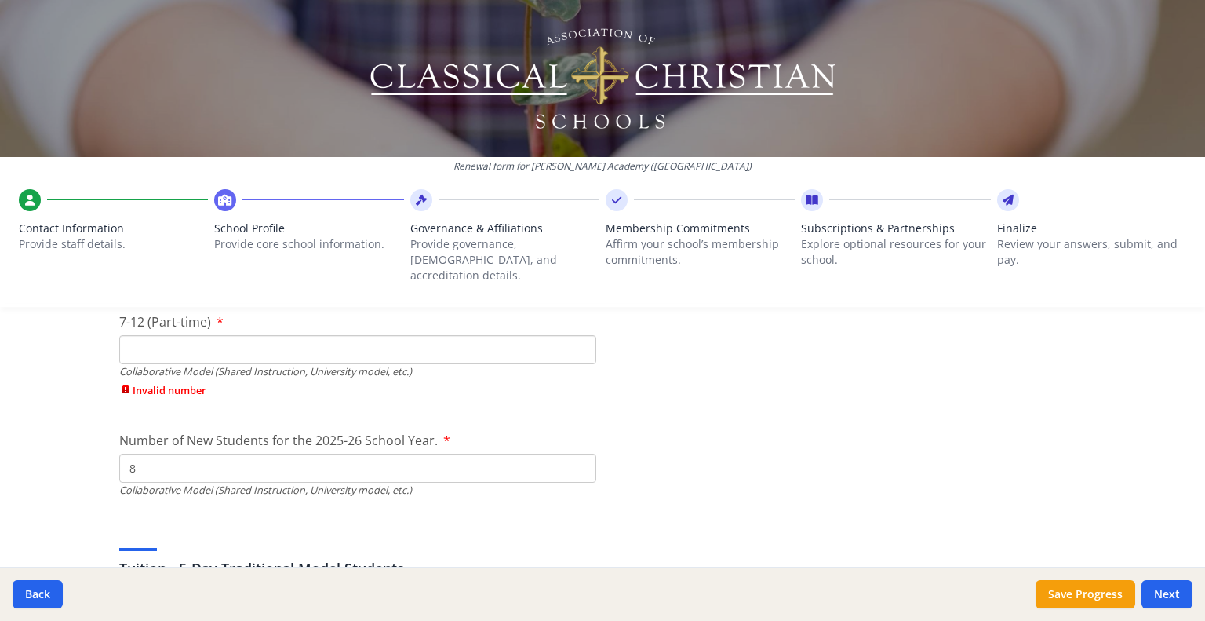
scroll to position [3968, 0]
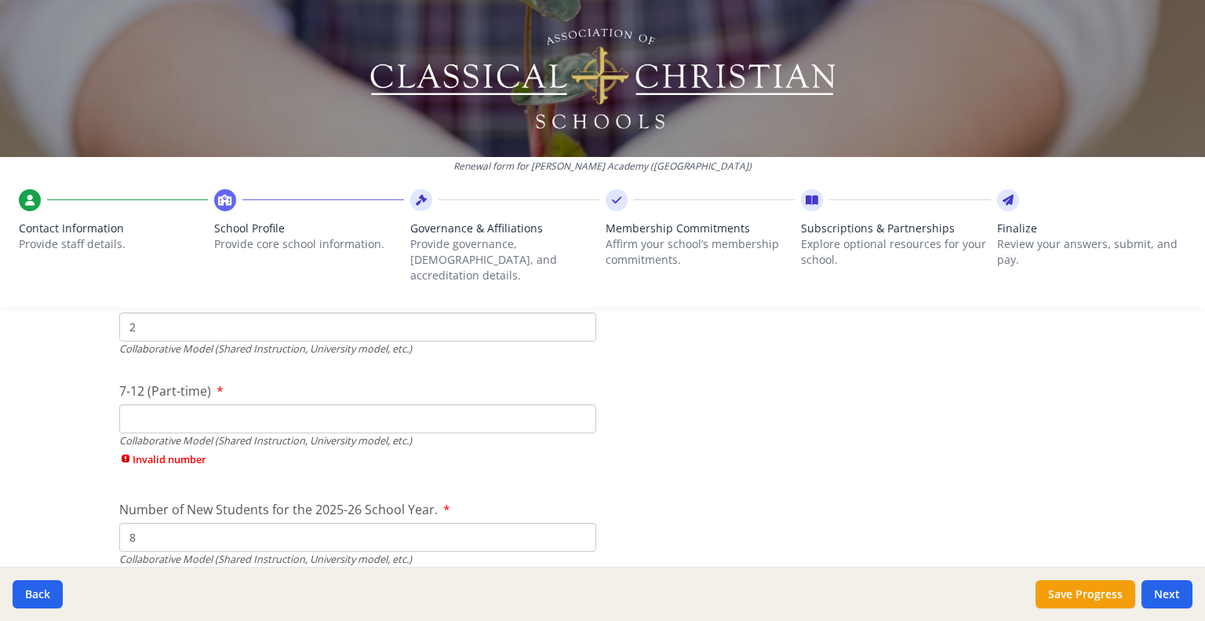
click at [447, 405] on input "7-12 (Part-time)" at bounding box center [357, 418] width 477 height 29
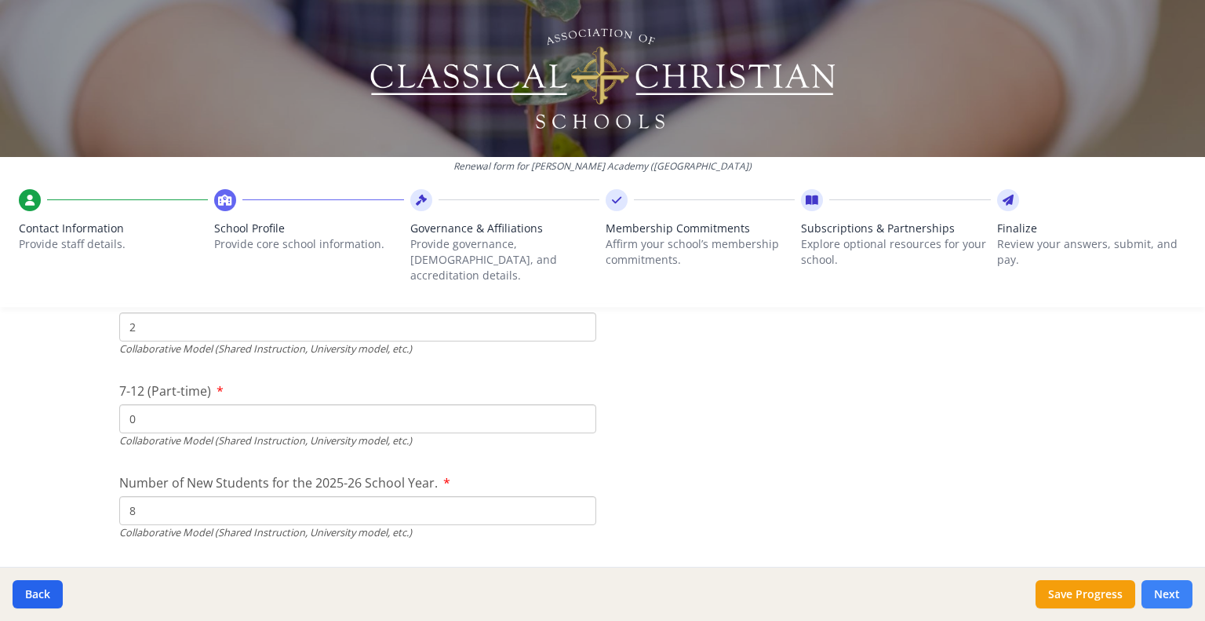
type input "0"
click at [1161, 599] on button "Next" at bounding box center [1167, 594] width 51 height 28
click at [1158, 588] on button "Next" at bounding box center [1167, 594] width 51 height 28
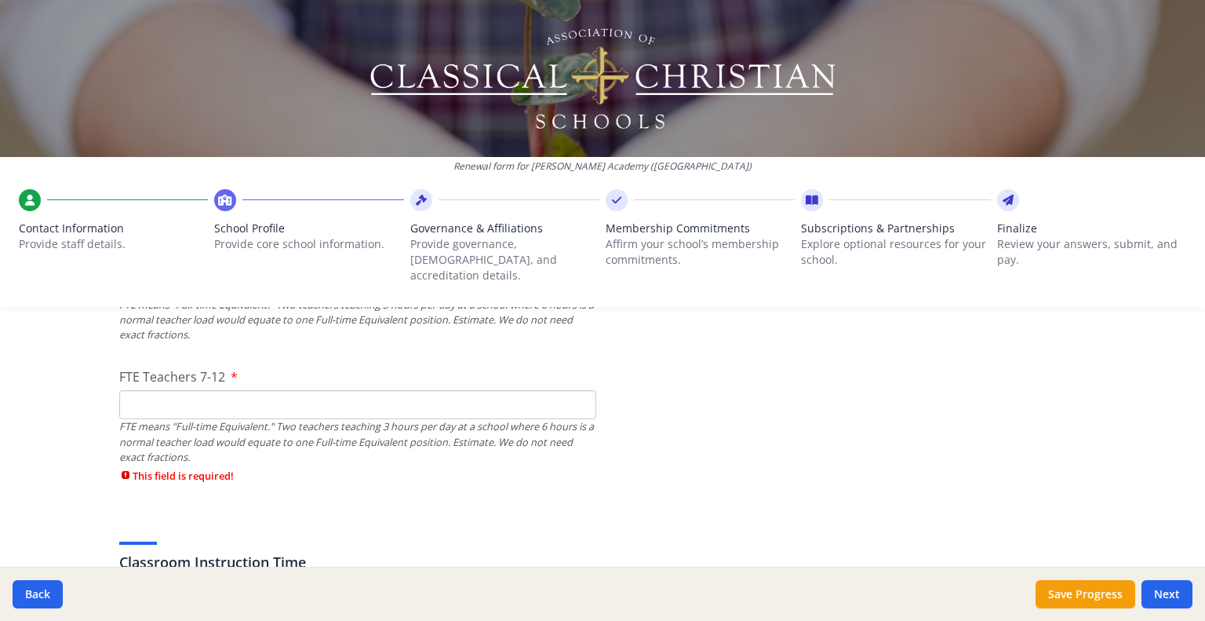
scroll to position [1070, 0]
click at [474, 395] on input "FTE Teachers 7-12" at bounding box center [357, 405] width 477 height 29
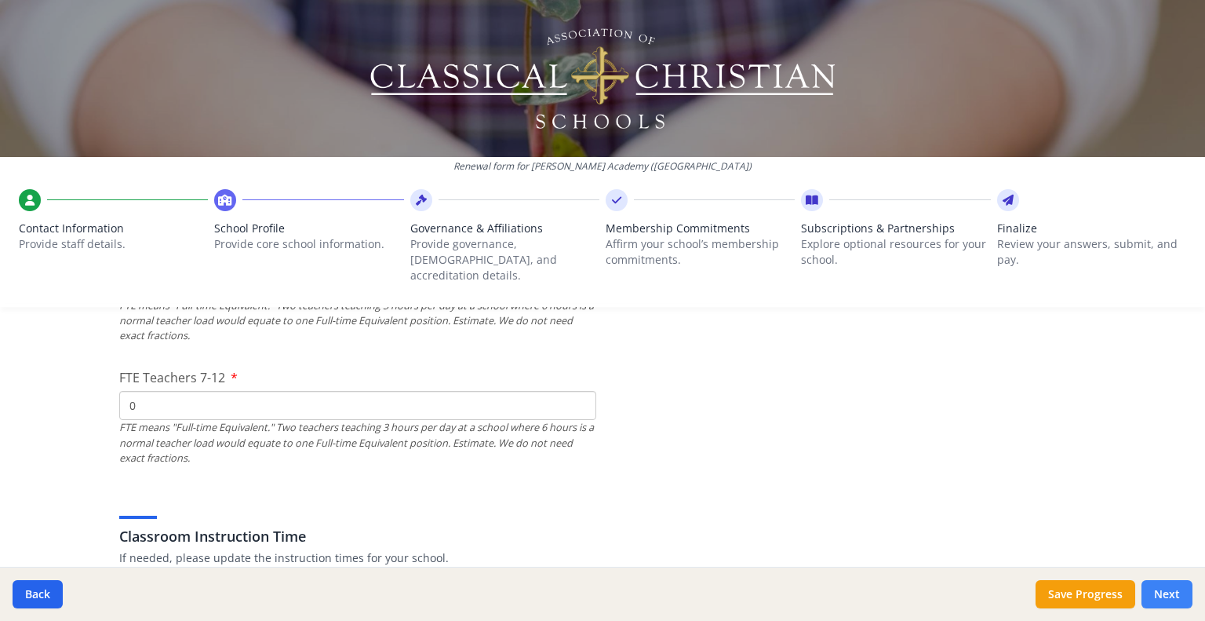
type input "0"
click at [1162, 595] on button "Next" at bounding box center [1167, 594] width 51 height 28
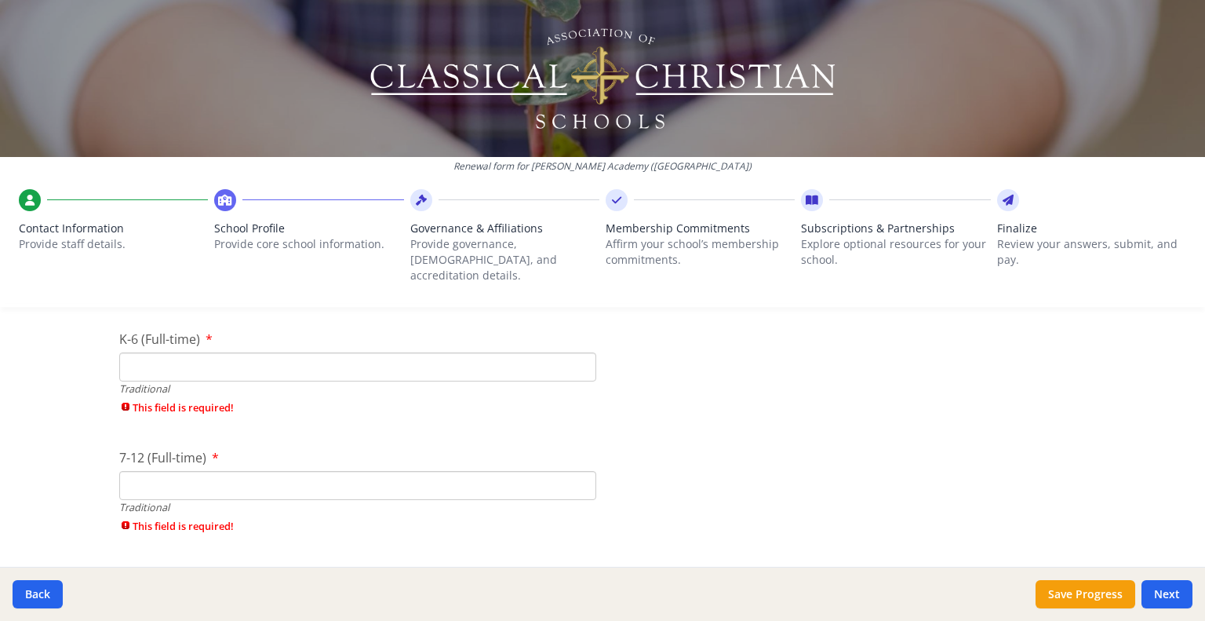
scroll to position [3453, 0]
type input "0"
click at [578, 357] on input "0" at bounding box center [357, 366] width 477 height 29
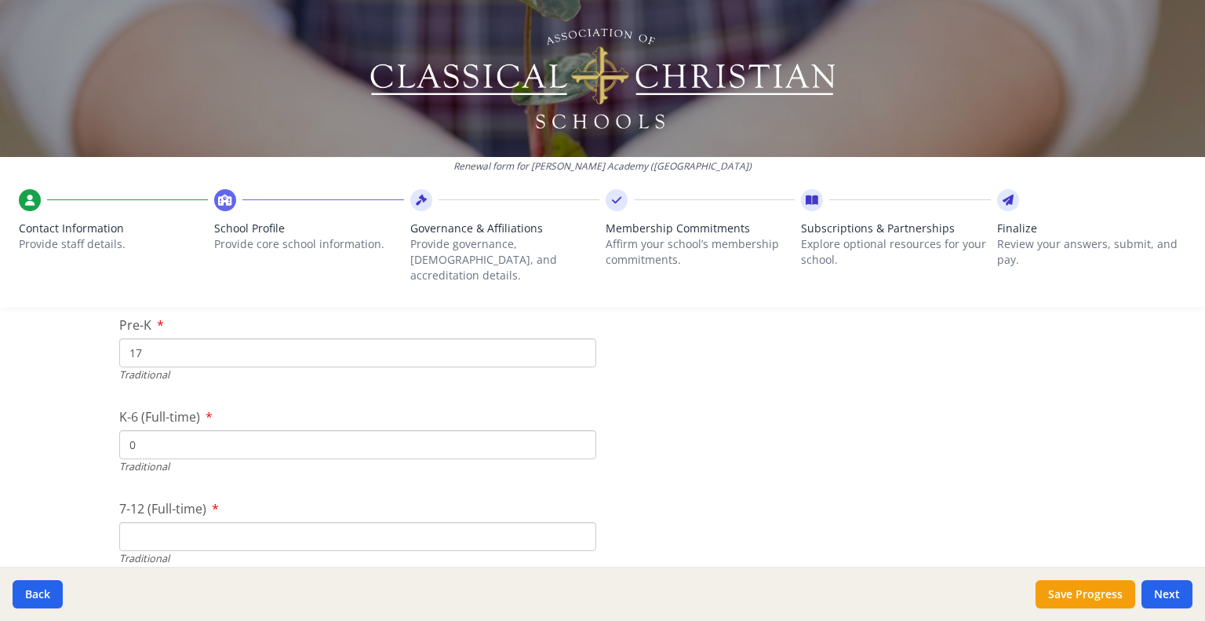
scroll to position [3377, 0]
click at [557, 344] on input "17" at bounding box center [357, 350] width 477 height 29
type input "1"
type input "0"
click at [388, 435] on input "0" at bounding box center [357, 442] width 477 height 29
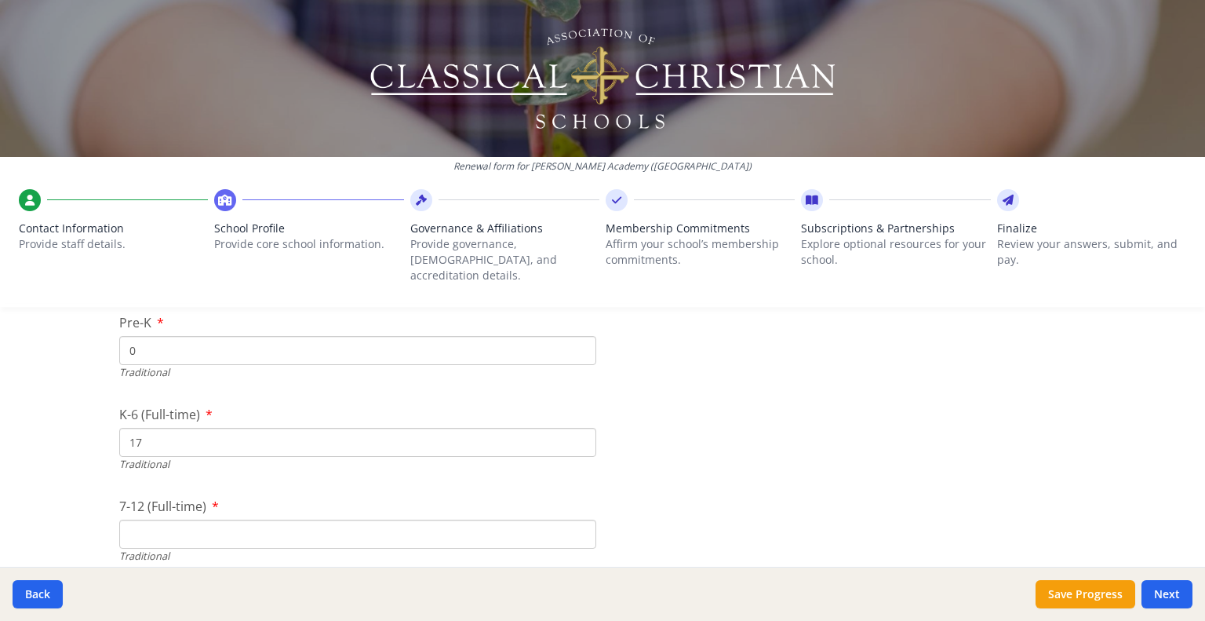
type input "17"
click at [303, 519] on input "7-12 (Full-time)" at bounding box center [357, 533] width 477 height 29
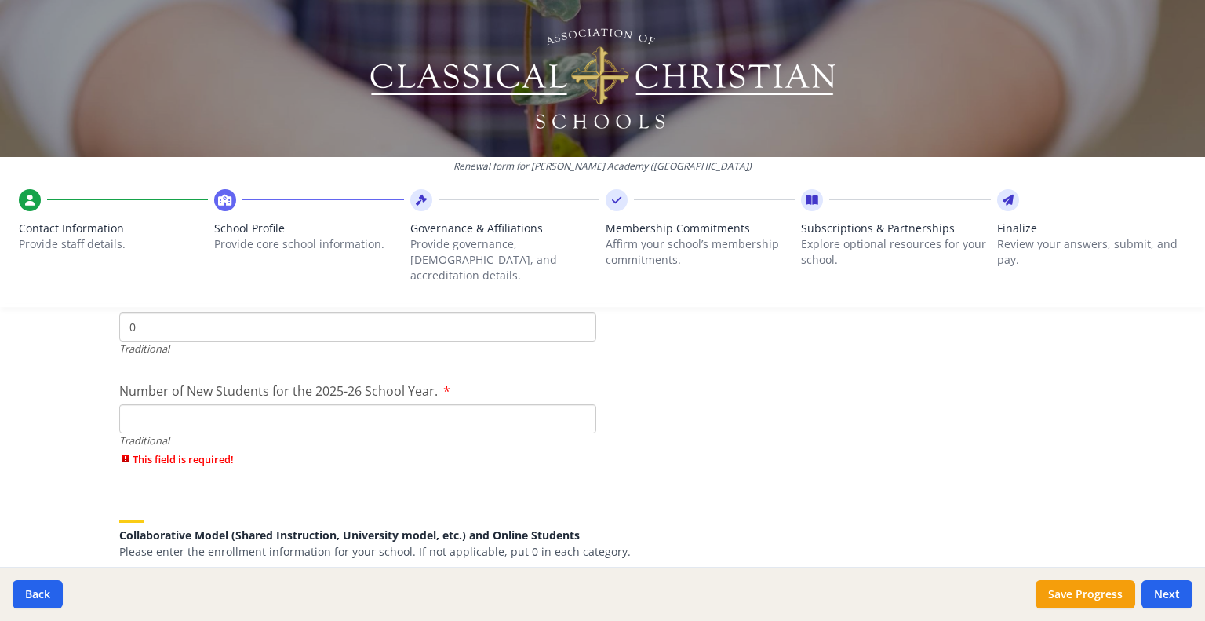
scroll to position [3601, 0]
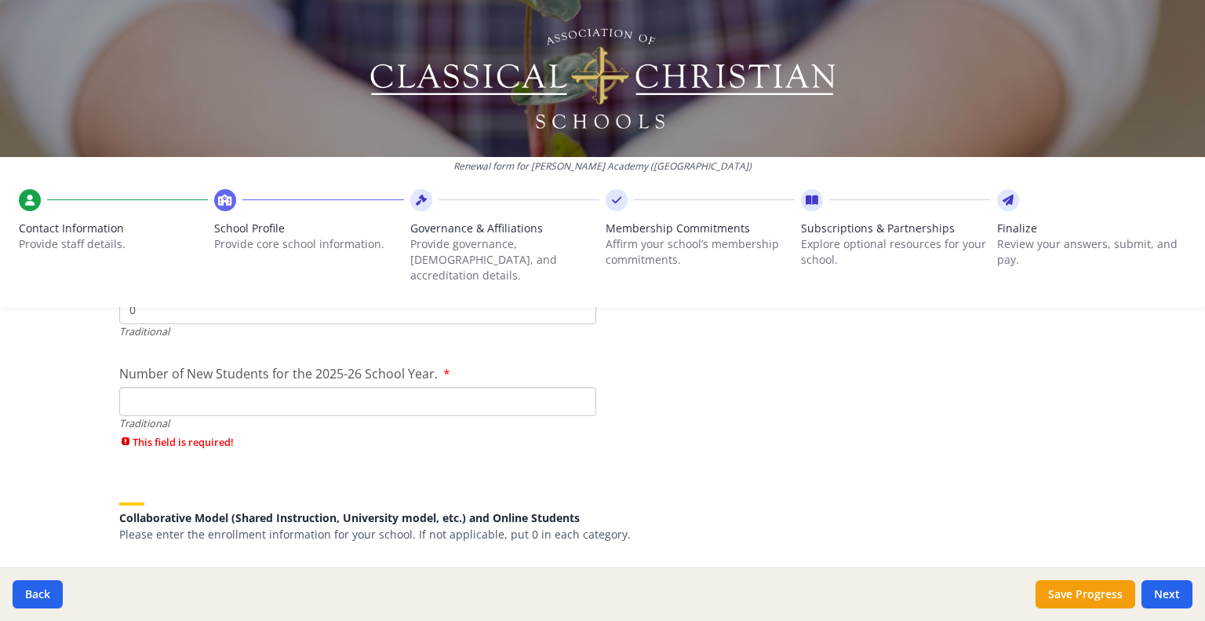
type input "0"
click at [410, 397] on input "Number of New Students for the 2025-26 School Year." at bounding box center [357, 401] width 477 height 29
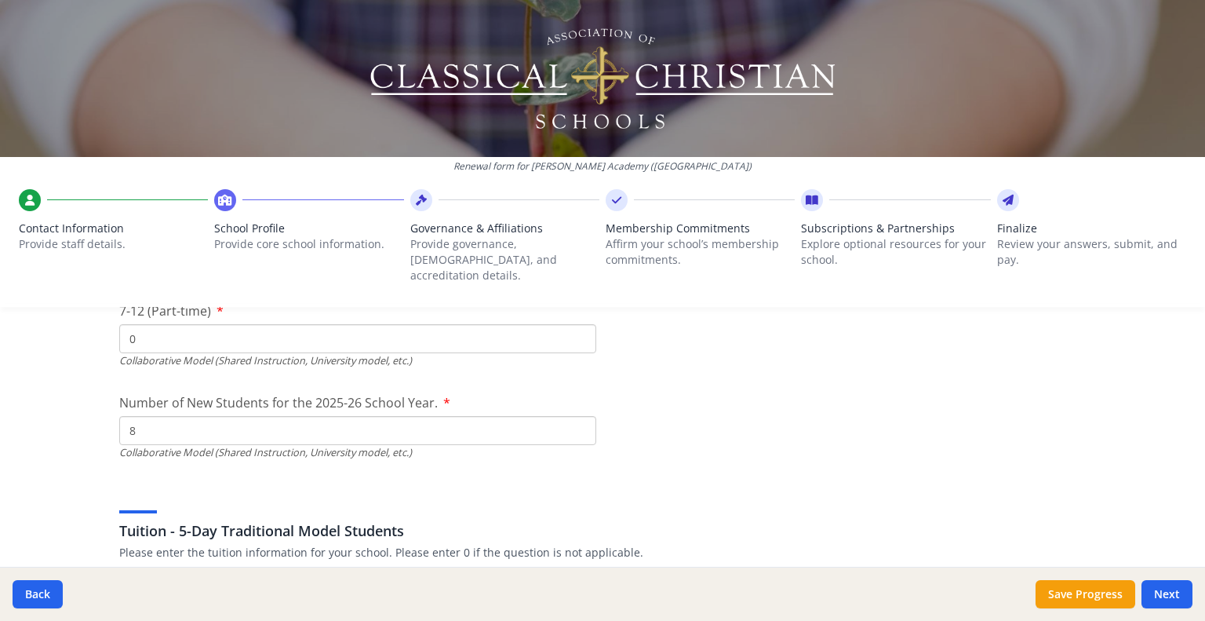
scroll to position [3952, 0]
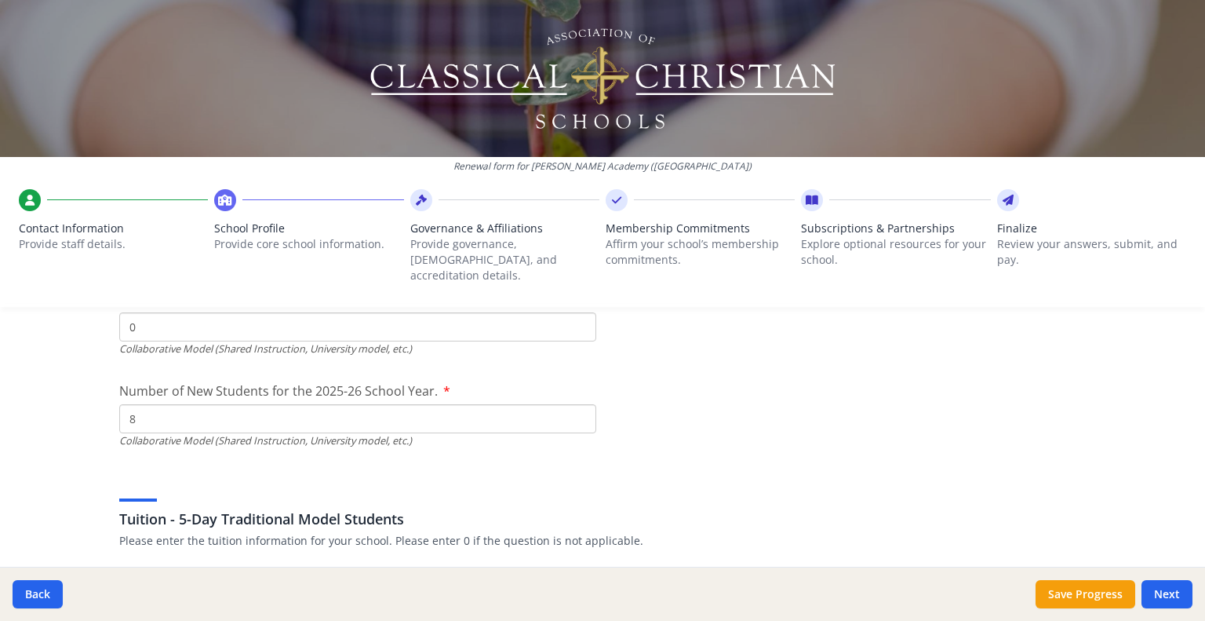
type input "8"
click at [374, 413] on input "8" at bounding box center [357, 418] width 477 height 29
type input "2"
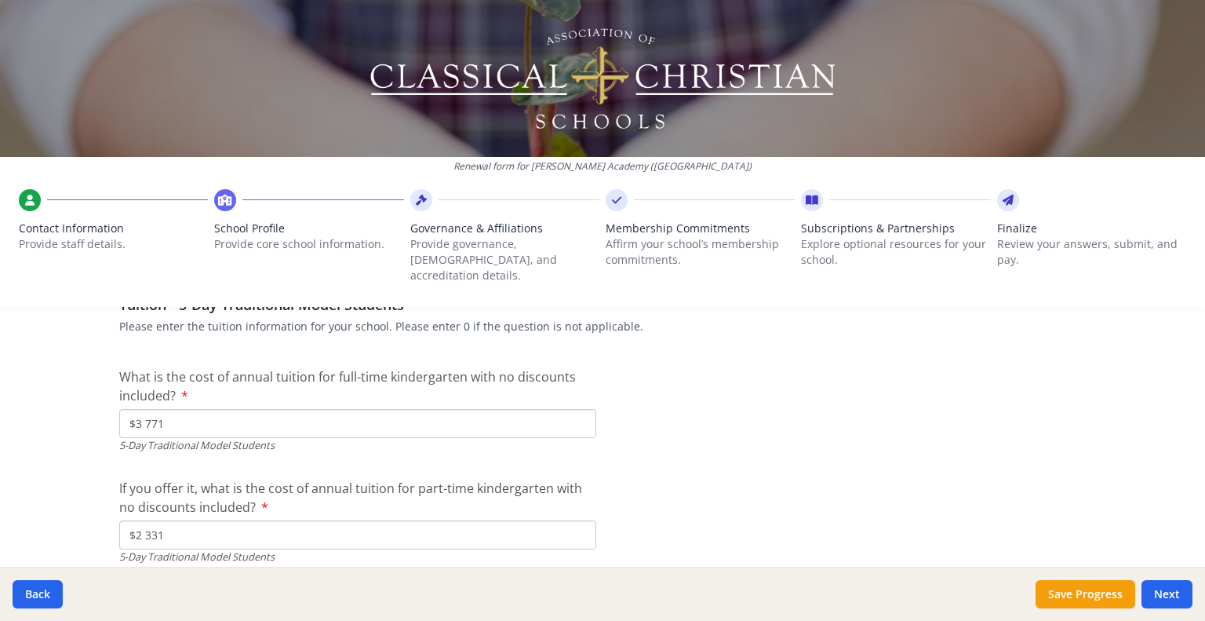
scroll to position [4175, 0]
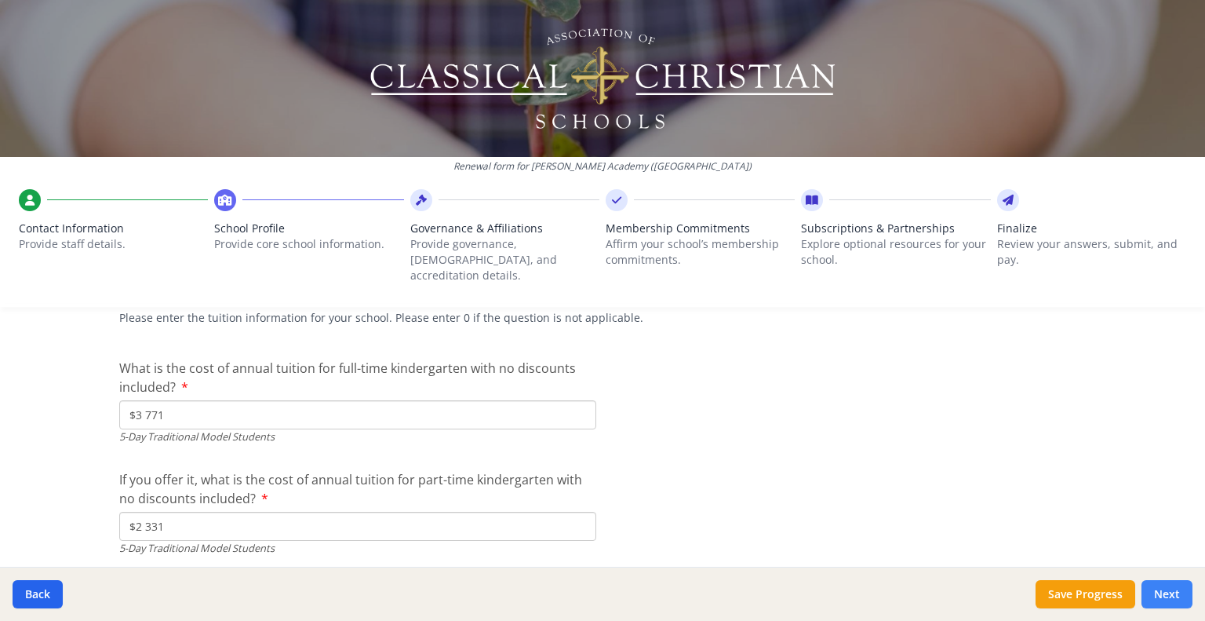
click at [1183, 596] on button "Next" at bounding box center [1167, 594] width 51 height 28
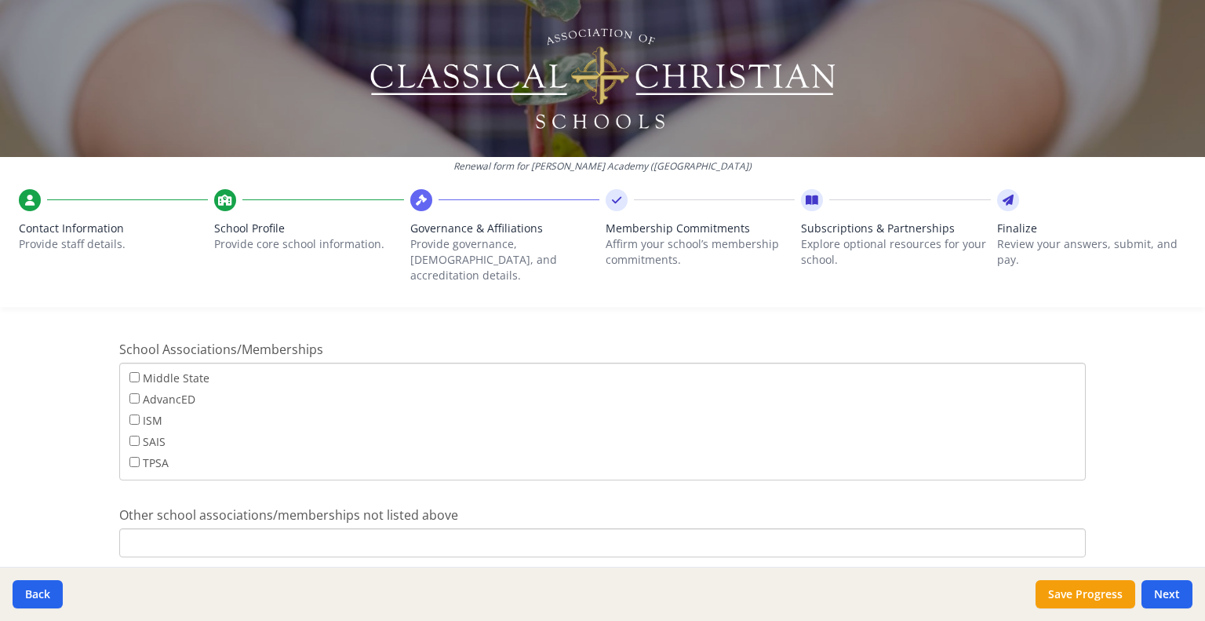
scroll to position [1028, 0]
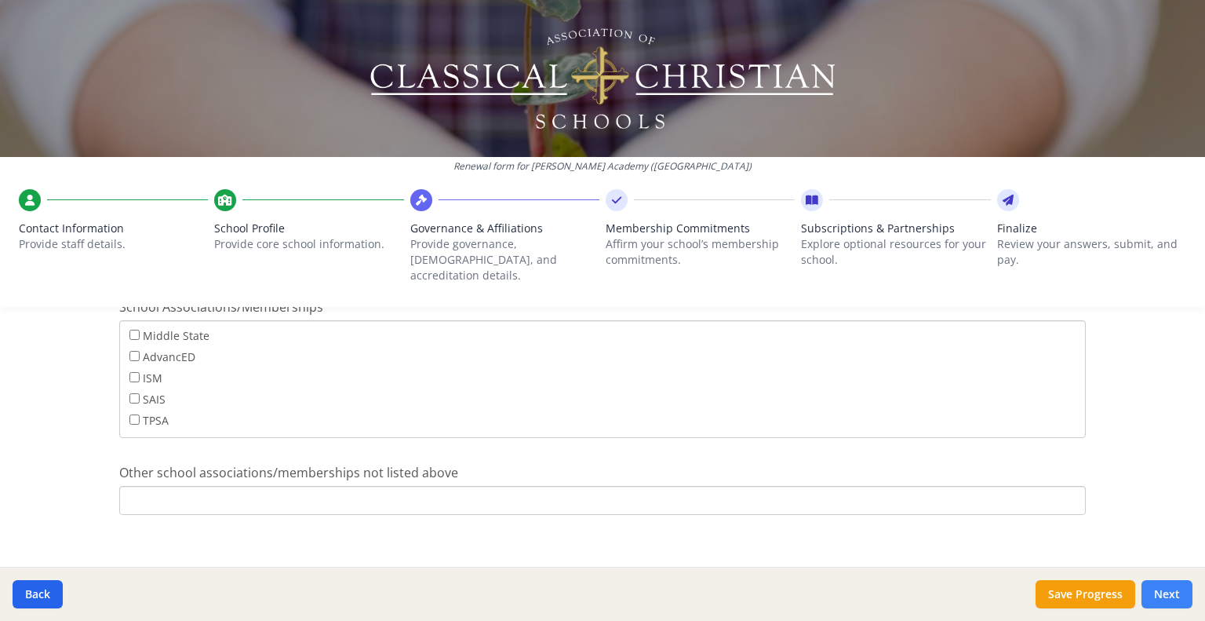
click at [1160, 591] on button "Next" at bounding box center [1167, 594] width 51 height 28
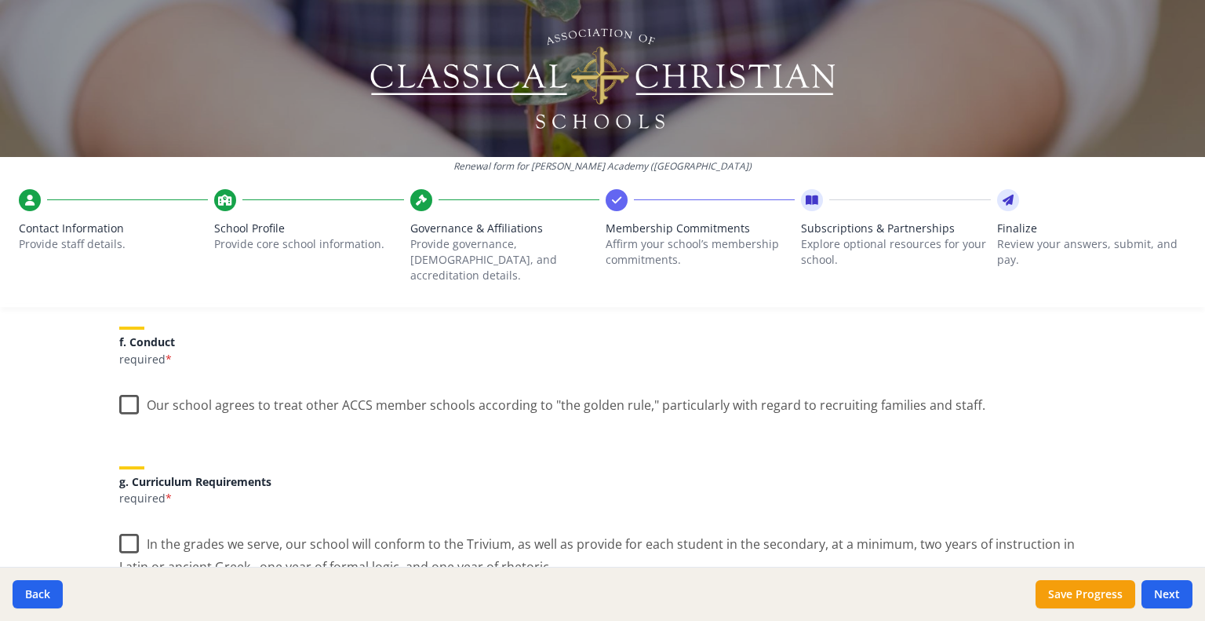
click at [661, 391] on label "Our school agrees to treat other ACCS member schools according to "the golden r…" at bounding box center [552, 402] width 866 height 34
click at [0, 0] on input "Our school agrees to treat other ACCS member schools according to "the golden r…" at bounding box center [0, 0] width 0 height 0
click at [275, 538] on label "In the grades we serve, our school will conform to the Trivium, as well as prov…" at bounding box center [602, 549] width 967 height 53
click at [0, 0] on input "In the grades we serve, our school will conform to the Trivium, as well as prov…" at bounding box center [0, 0] width 0 height 0
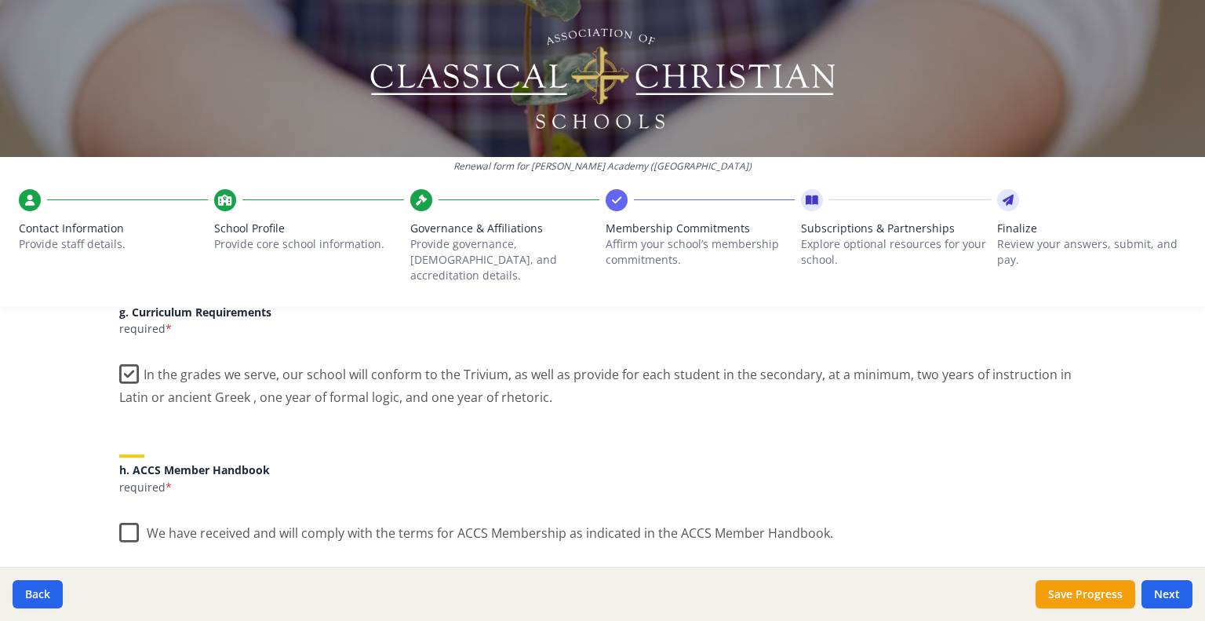
scroll to position [1211, 0]
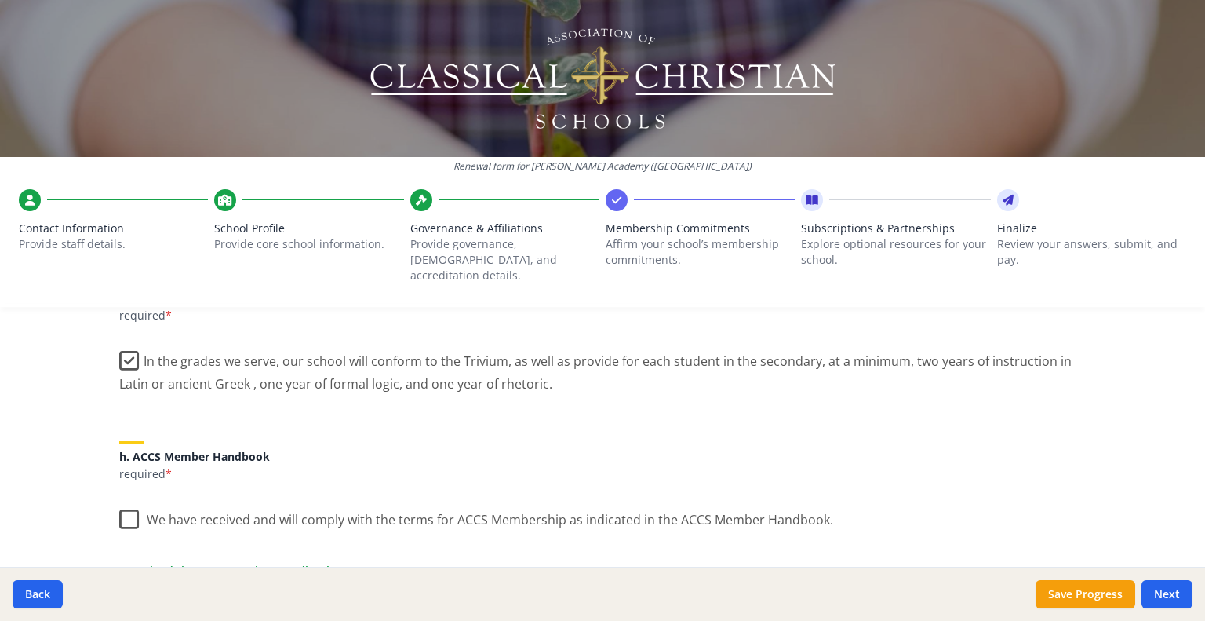
click at [296, 505] on label "We have received and will comply with the terms for ACCS Membership as indicate…" at bounding box center [476, 516] width 714 height 34
click at [0, 0] on input "We have received and will comply with the terms for ACCS Membership as indicate…" at bounding box center [0, 0] width 0 height 0
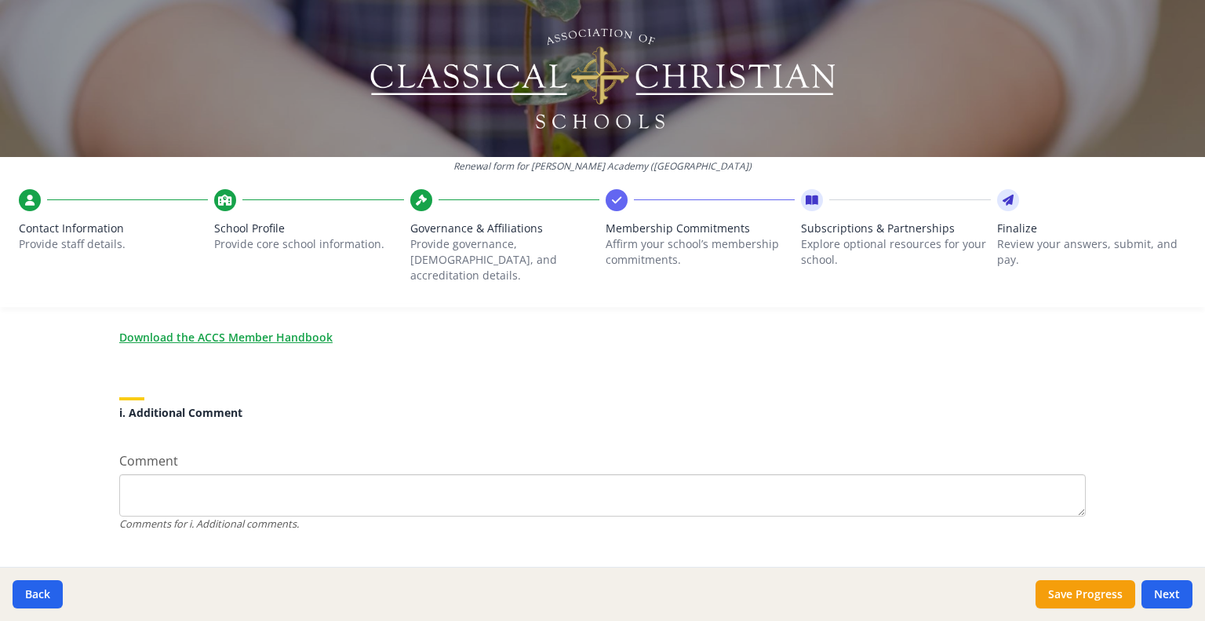
scroll to position [1459, 0]
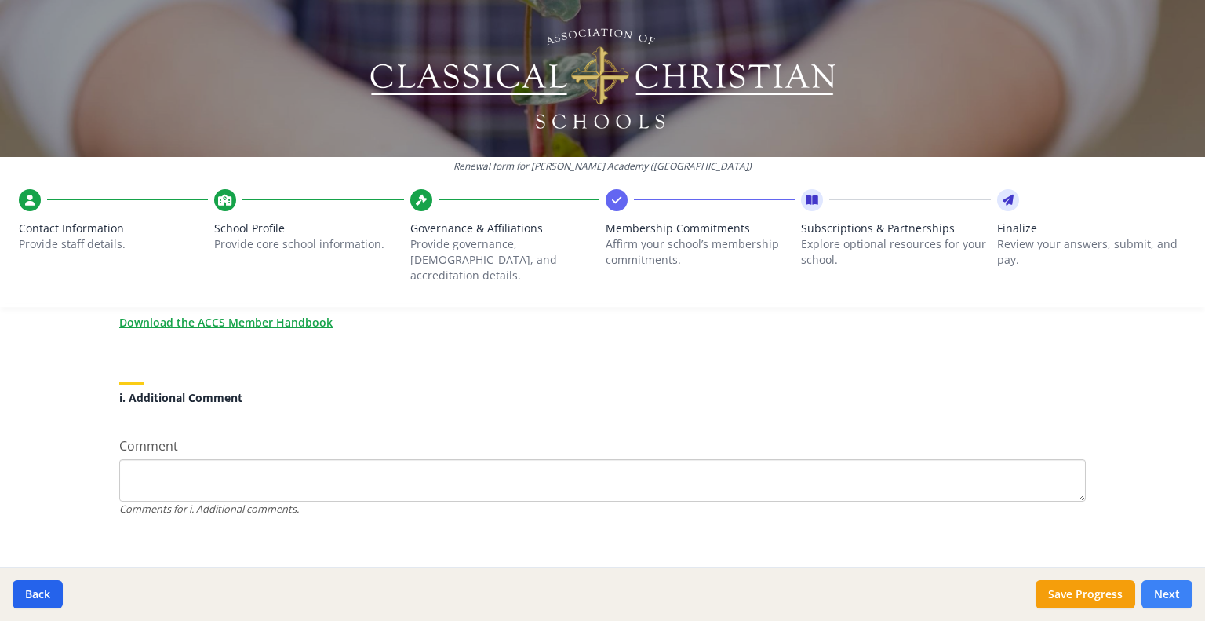
click at [1157, 595] on button "Next" at bounding box center [1167, 594] width 51 height 28
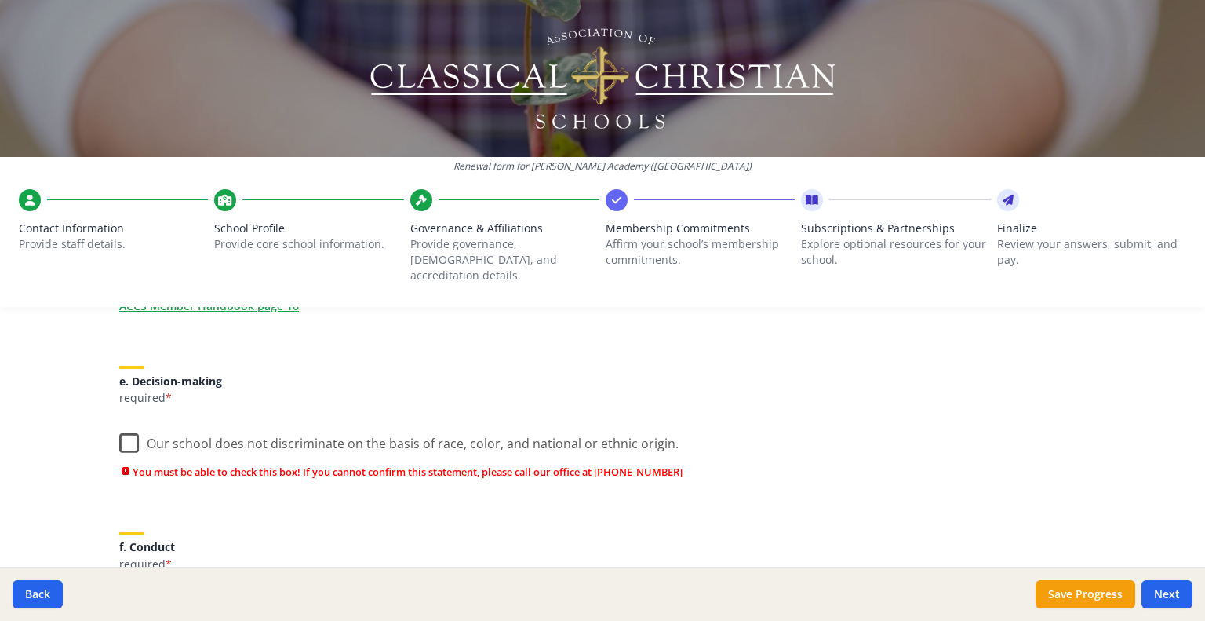
scroll to position [956, 0]
click at [133, 428] on label "Our school does not discriminate on the basis of race, color, and national or e…" at bounding box center [399, 442] width 560 height 34
click at [0, 0] on input "Our school does not discriminate on the basis of race, color, and national or e…" at bounding box center [0, 0] width 0 height 0
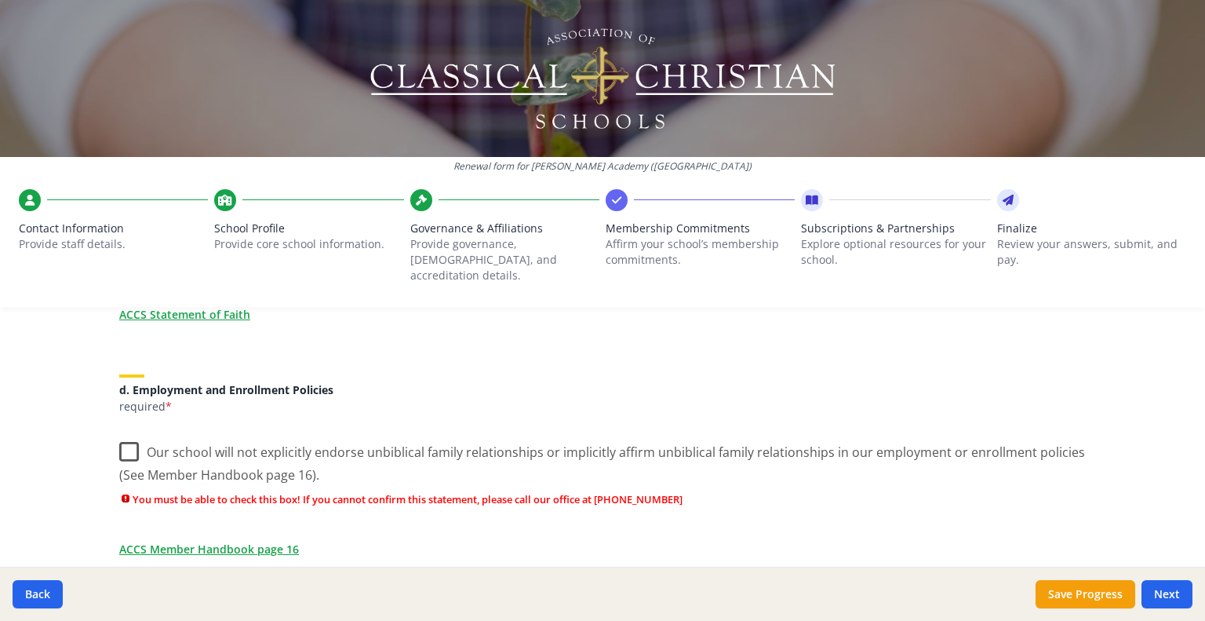
click at [133, 432] on label "Our school will not explicitly endorse unbiblical family relationships or impli…" at bounding box center [602, 458] width 967 height 53
click at [0, 0] on input "Our school will not explicitly endorse unbiblical family relationships or impli…" at bounding box center [0, 0] width 0 height 0
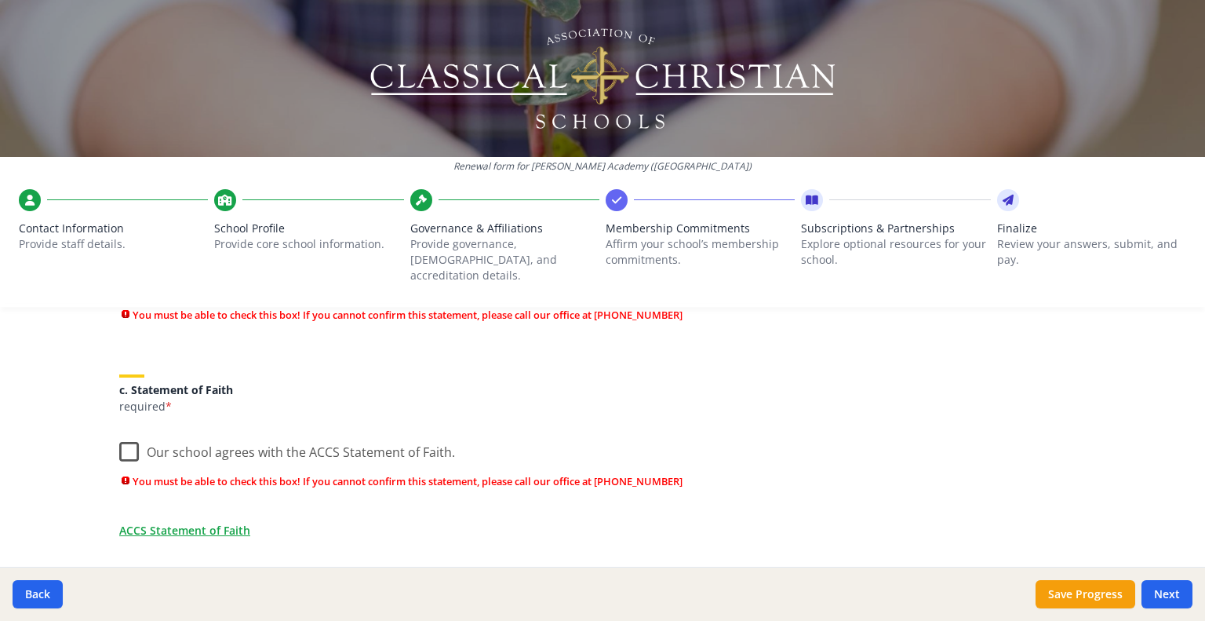
click at [133, 432] on label "Our school agrees with the ACCS Statement of Faith." at bounding box center [287, 449] width 336 height 34
click at [0, 0] on input "Our school agrees with the ACCS Statement of Faith." at bounding box center [0, 0] width 0 height 0
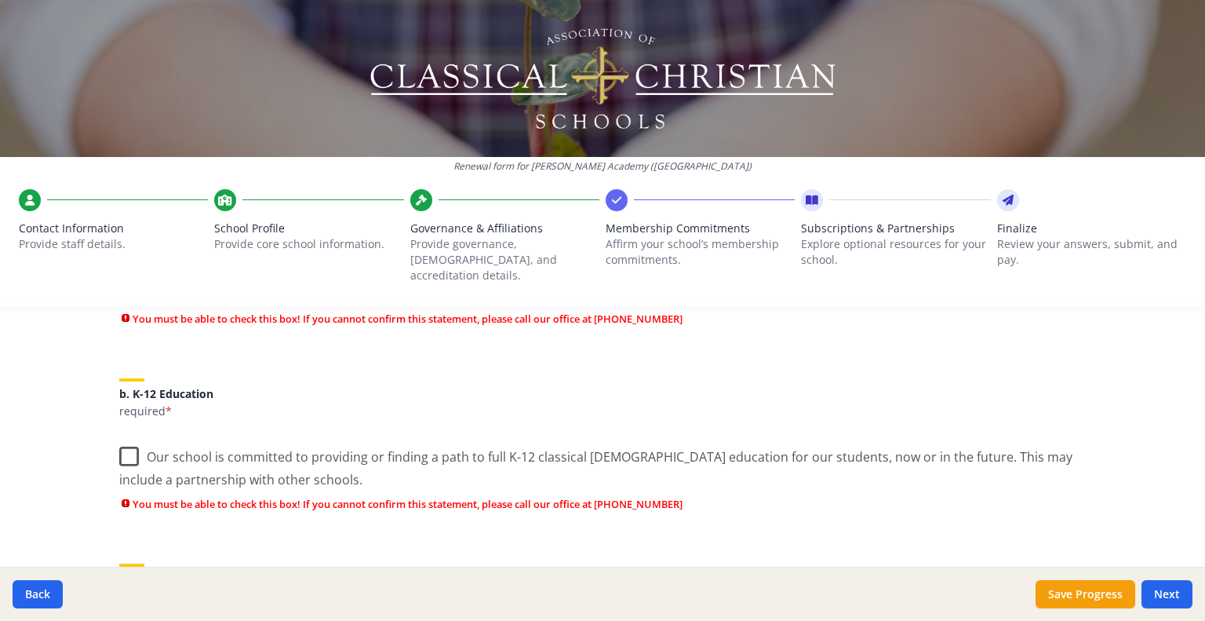
click at [133, 436] on label "Our school is committed to providing or finding a path to full K-12 classical C…" at bounding box center [602, 462] width 967 height 53
click at [0, 0] on input "Our school is committed to providing or finding a path to full K-12 classical C…" at bounding box center [0, 0] width 0 height 0
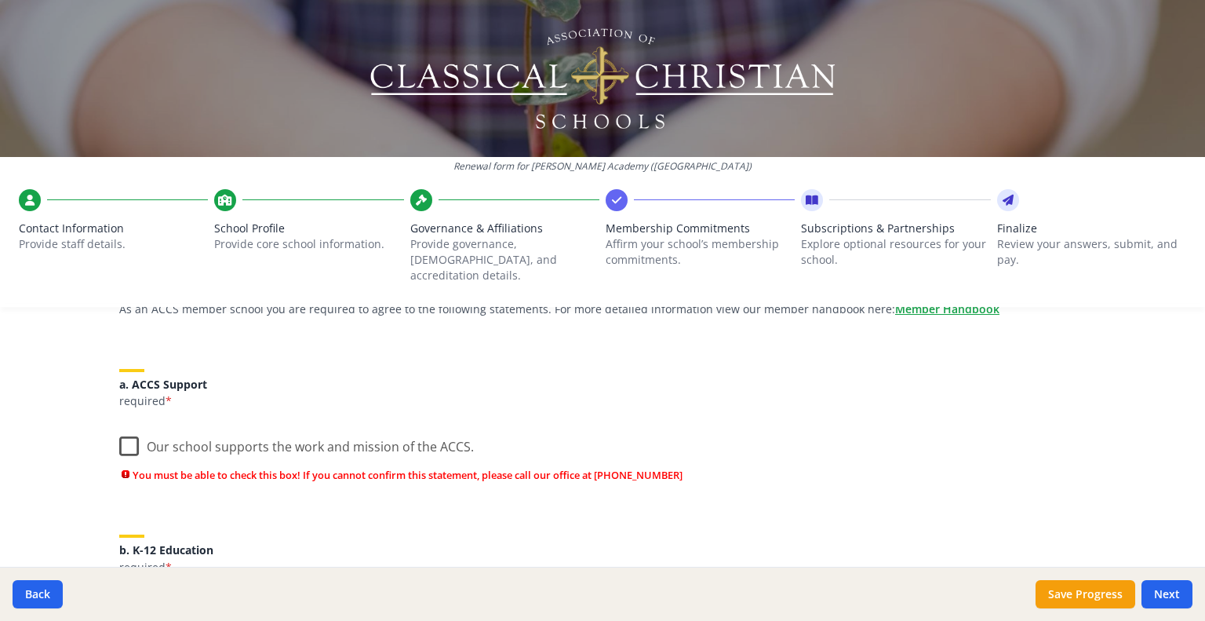
scroll to position [151, 0]
click at [133, 428] on label "Our school supports the work and mission of the ACCS." at bounding box center [296, 445] width 355 height 34
click at [0, 0] on input "Our school supports the work and mission of the ACCS." at bounding box center [0, 0] width 0 height 0
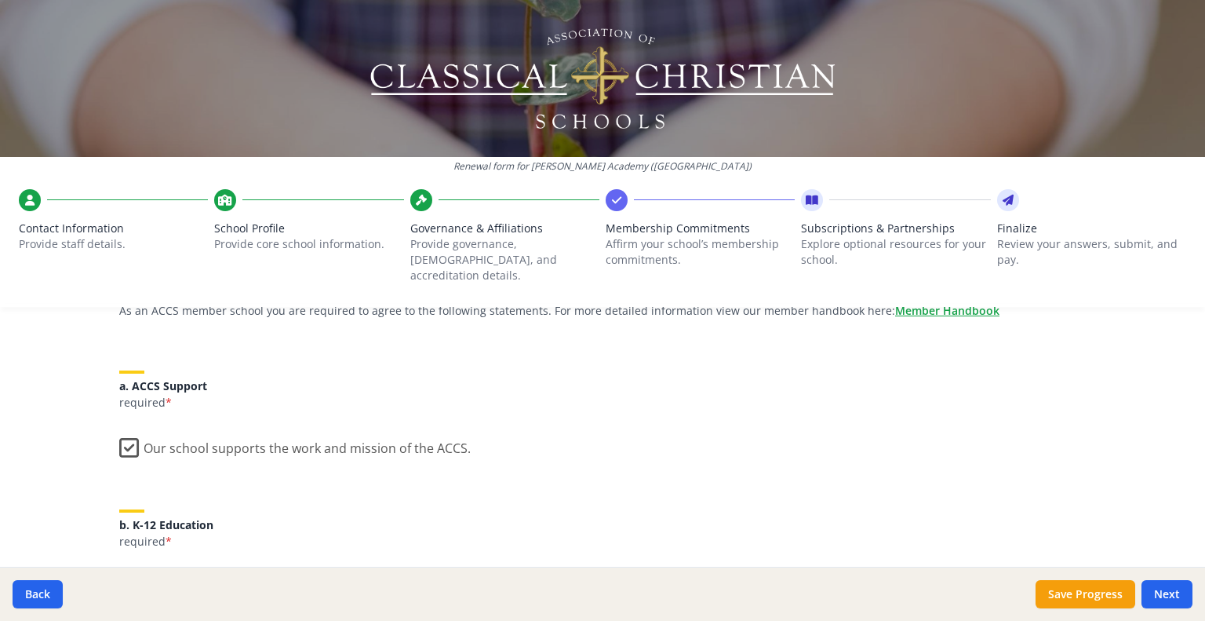
scroll to position [0, 0]
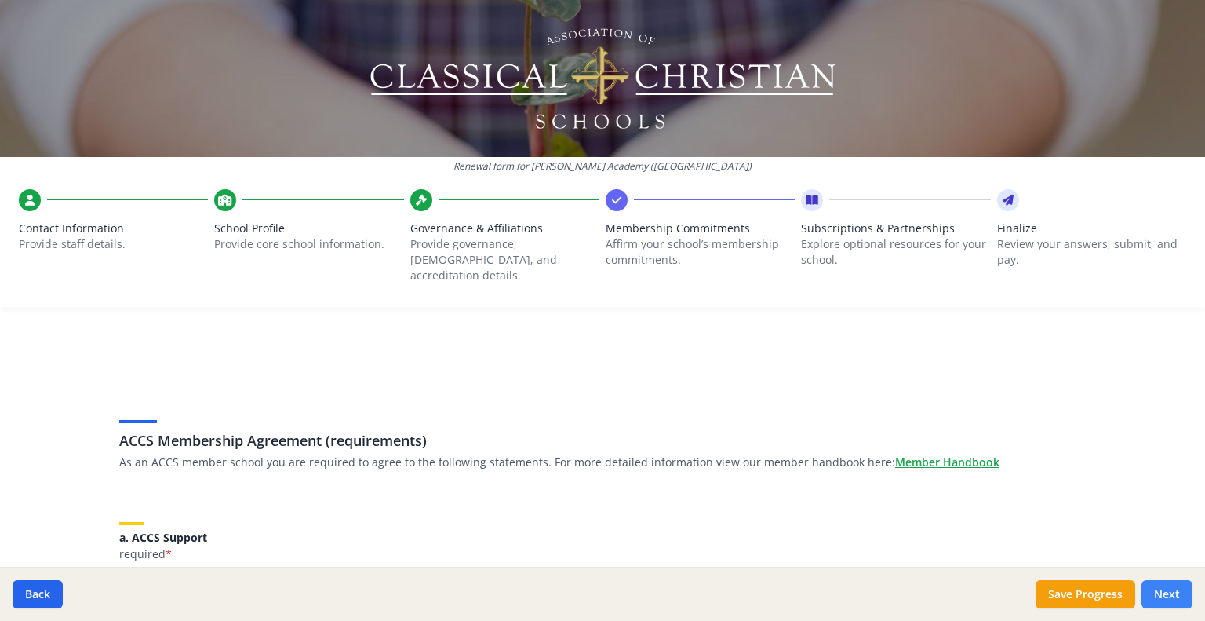
click at [1163, 596] on button "Next" at bounding box center [1167, 594] width 51 height 28
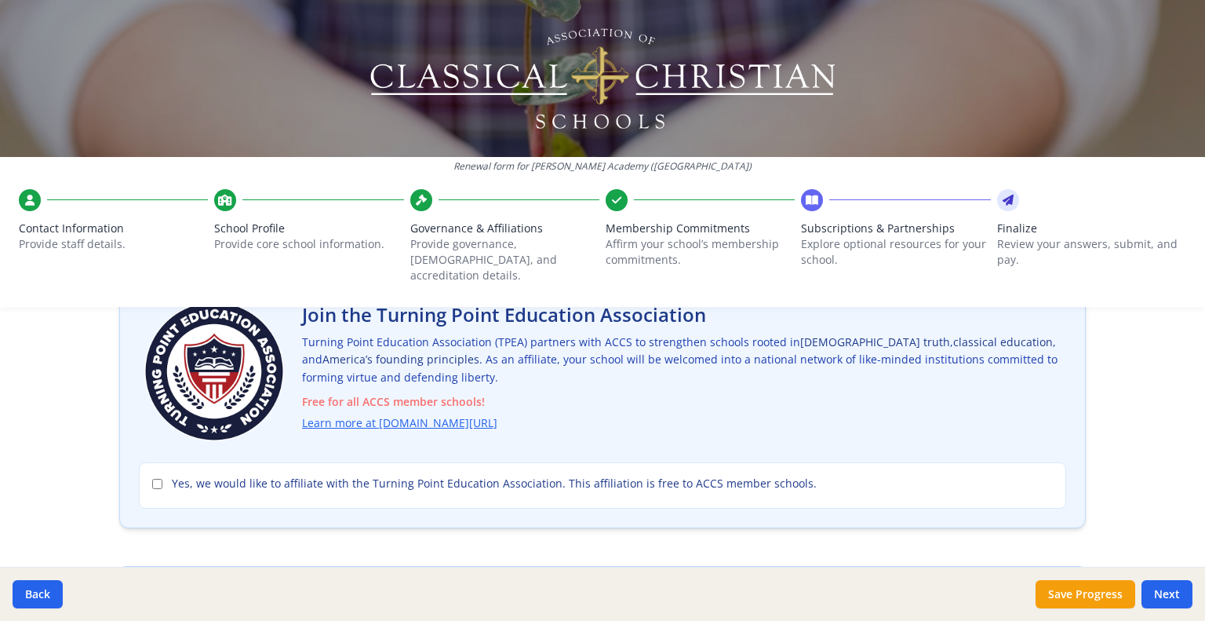
scroll to position [116, 0]
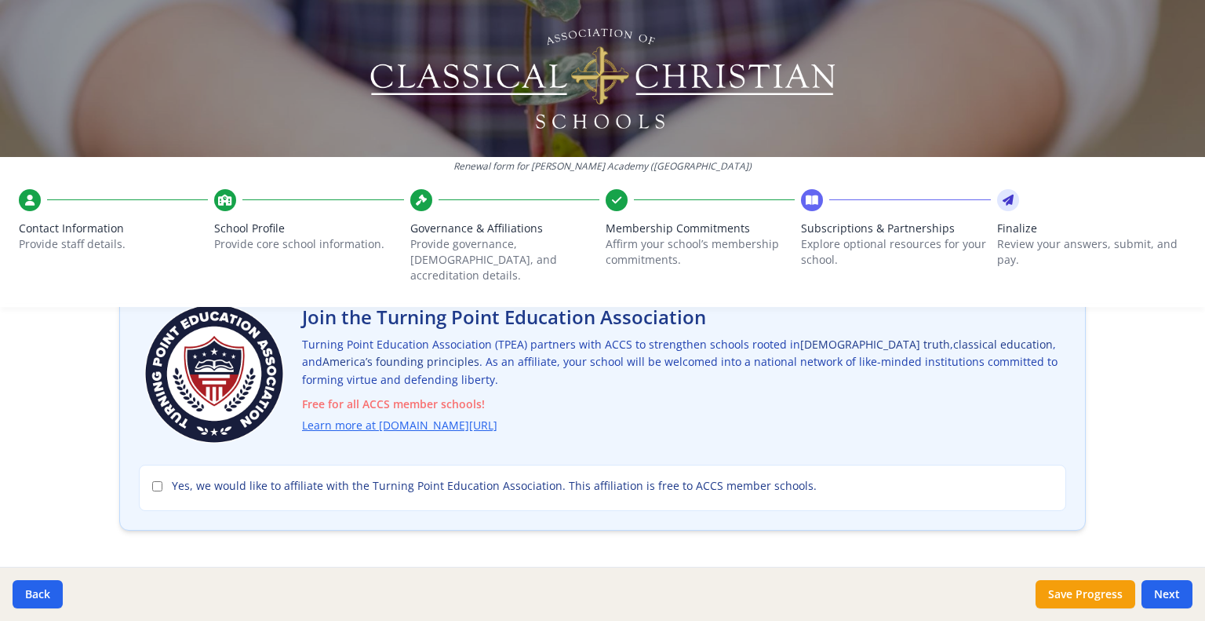
click at [843, 478] on label "Yes, we would like to affiliate with the Turning Point Education Association. T…" at bounding box center [602, 486] width 901 height 16
click at [162, 481] on input "Yes, we would like to affiliate with the Turning Point Education Association. T…" at bounding box center [157, 486] width 10 height 10
checkbox input "true"
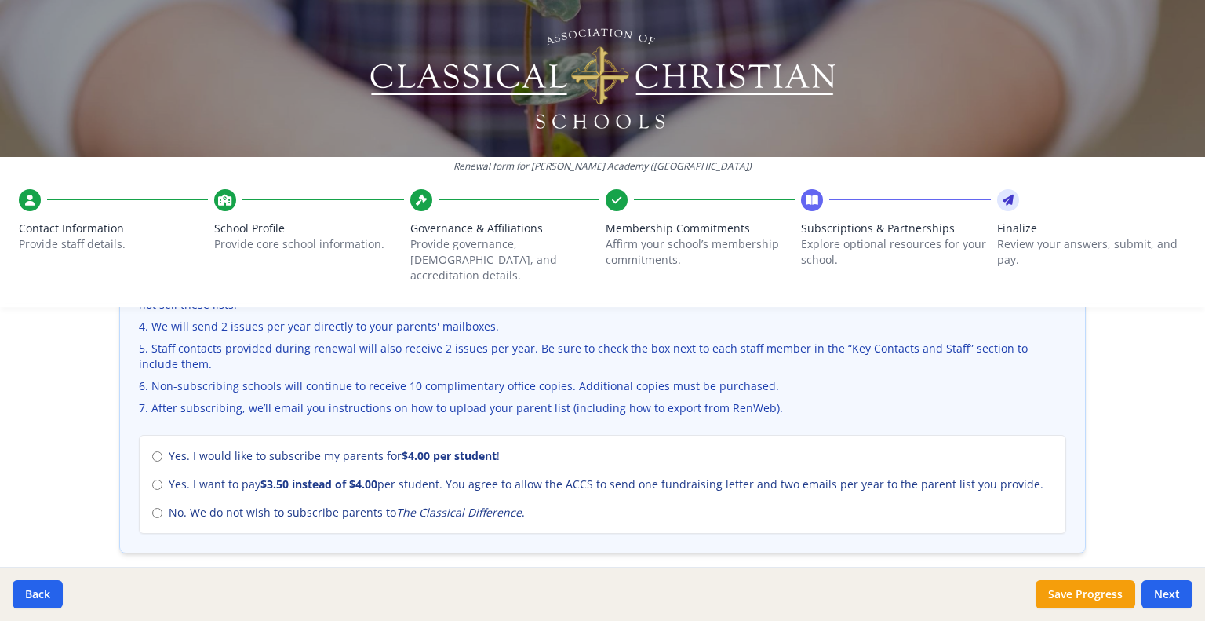
scroll to position [611, 0]
click at [392, 449] on span "Yes. I would like to subscribe my parents for $4.00 per student !" at bounding box center [334, 457] width 331 height 16
click at [162, 452] on input "Yes. I would like to subscribe my parents for $4.00 per student !" at bounding box center [157, 457] width 10 height 10
radio input "true"
click at [1155, 592] on button "Next" at bounding box center [1167, 594] width 51 height 28
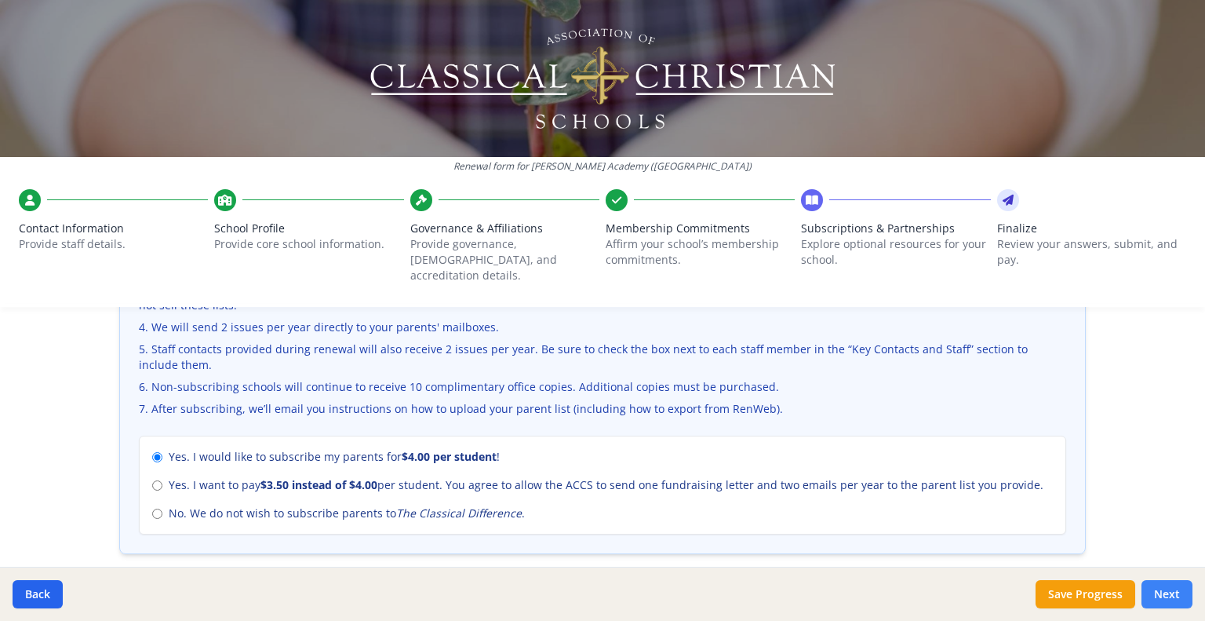
scroll to position [548, 0]
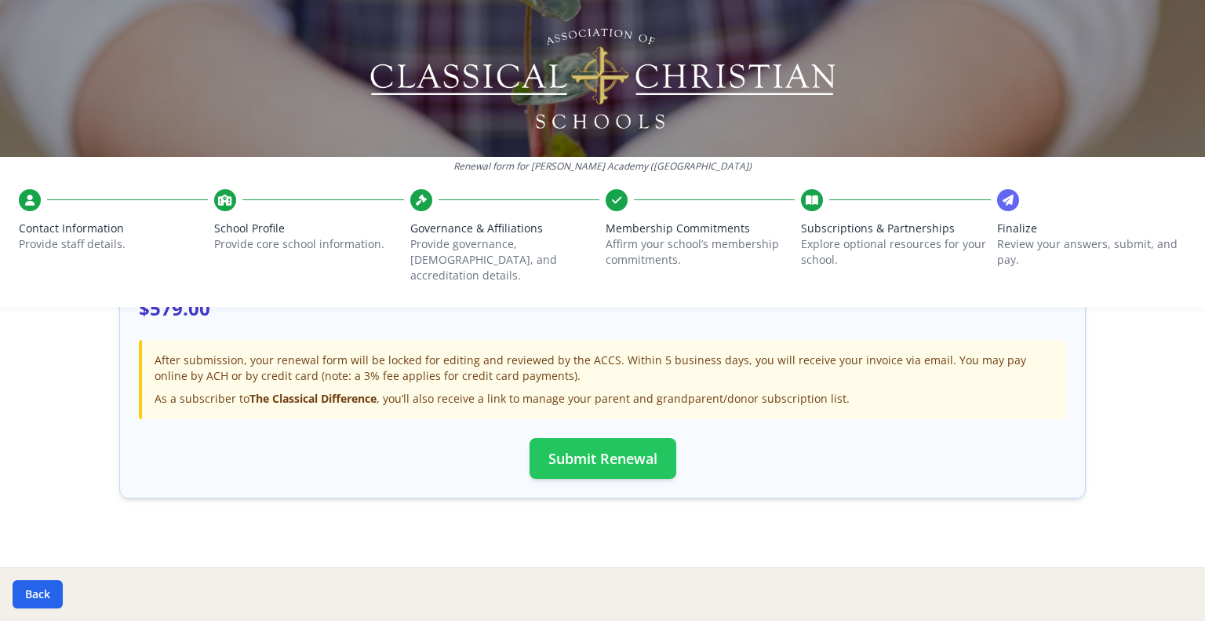
click at [623, 448] on button "Submit Renewal" at bounding box center [603, 458] width 147 height 41
